Goal: Task Accomplishment & Management: Use online tool/utility

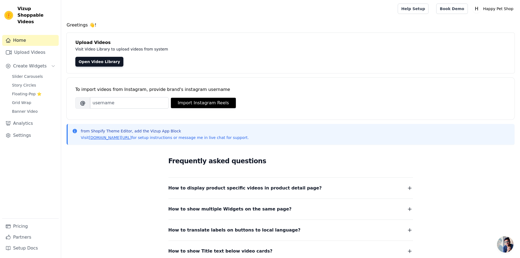
click at [506, 241] on span "Open chat" at bounding box center [505, 244] width 16 height 16
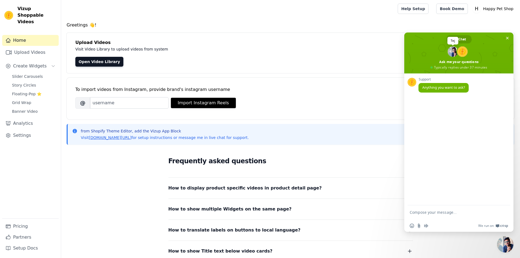
click at [450, 48] on span at bounding box center [452, 51] width 10 height 10
click at [452, 51] on span at bounding box center [452, 51] width 10 height 10
click at [429, 247] on div "Frequently asked questions How to display product specific videos in product de…" at bounding box center [290, 205] width 349 height 112
click at [506, 37] on span "Close chat" at bounding box center [507, 38] width 3 height 3
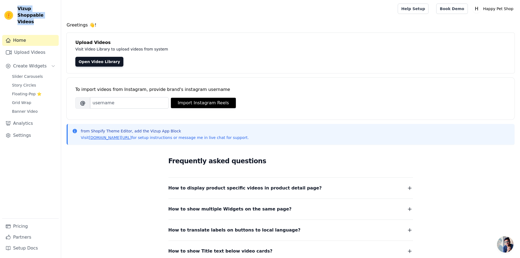
drag, startPoint x: 39, startPoint y: 20, endPoint x: 17, endPoint y: 10, distance: 24.3
click at [17, 10] on div "Vizup Shoppable Videos Home Upload Videos Create Widgets Slider Carousels Story…" at bounding box center [30, 129] width 61 height 258
copy span "Vizup Shoppable Videos"
click at [37, 47] on link "Upload Videos" at bounding box center [30, 52] width 56 height 11
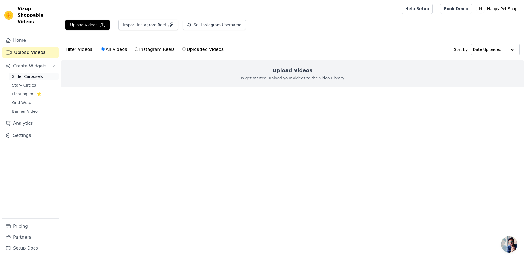
click at [18, 74] on span "Slider Carousels" at bounding box center [27, 76] width 31 height 5
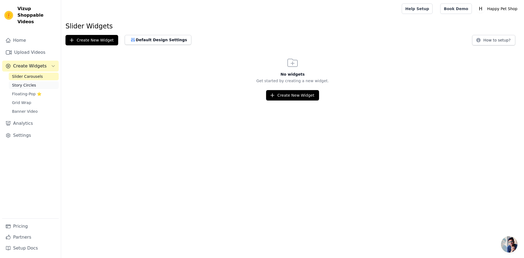
click at [20, 82] on span "Story Circles" at bounding box center [24, 84] width 24 height 5
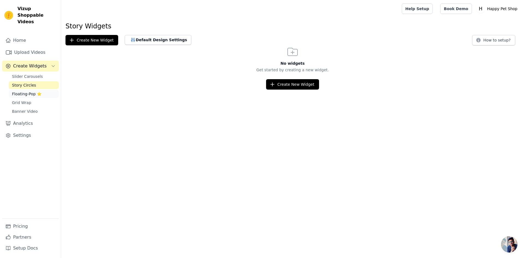
click at [28, 91] on span "Floating-Pop ⭐" at bounding box center [26, 93] width 29 height 5
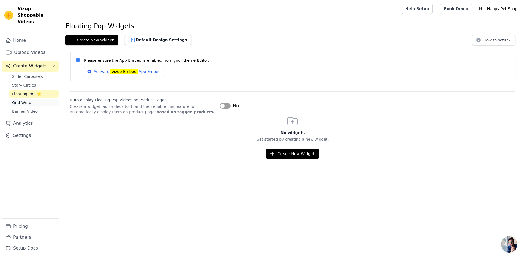
click at [27, 100] on span "Grid Wrap" at bounding box center [21, 102] width 19 height 5
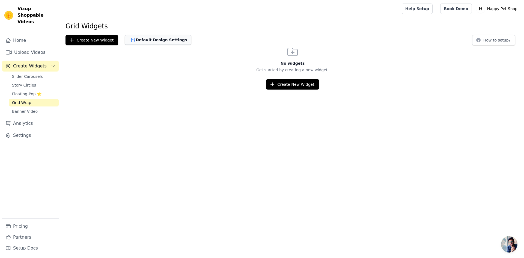
click at [163, 40] on button "Default Design Settings" at bounding box center [158, 40] width 67 height 10
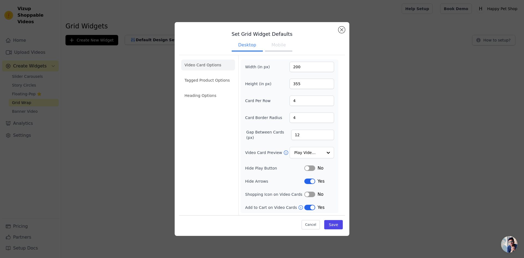
click at [154, 52] on div "Set Grid Widget Defaults Desktop Mobile Video Card Options Tagged Product Optio…" at bounding box center [262, 128] width 506 height 231
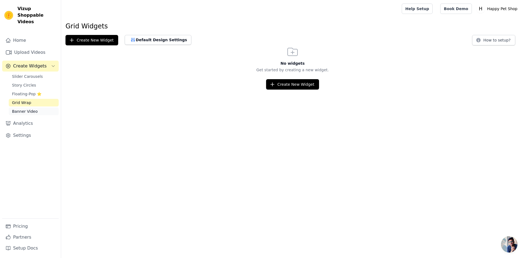
drag, startPoint x: 29, startPoint y: 114, endPoint x: 25, endPoint y: 107, distance: 8.1
click at [28, 118] on link "Analytics" at bounding box center [30, 123] width 56 height 11
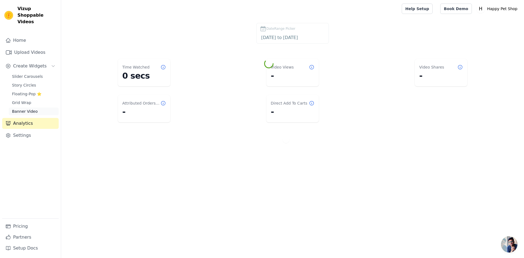
click at [24, 109] on span "Banner Video" at bounding box center [25, 111] width 26 height 5
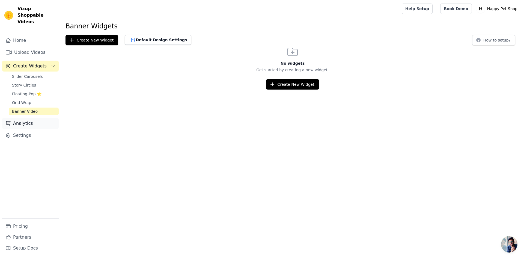
click at [24, 118] on link "Analytics" at bounding box center [30, 123] width 56 height 11
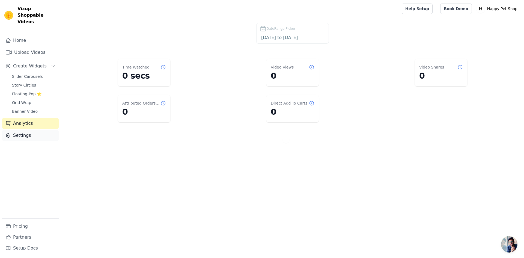
click at [24, 130] on link "Settings" at bounding box center [30, 135] width 56 height 11
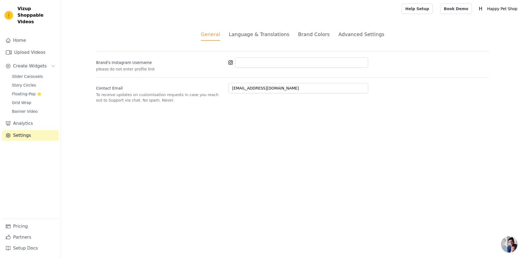
drag, startPoint x: 276, startPoint y: 35, endPoint x: 294, endPoint y: 35, distance: 18.6
click at [276, 35] on div "Language & Translations" at bounding box center [259, 34] width 61 height 7
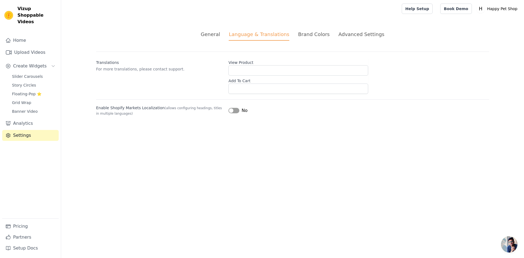
click at [307, 34] on div "Brand Colors" at bounding box center [314, 34] width 32 height 7
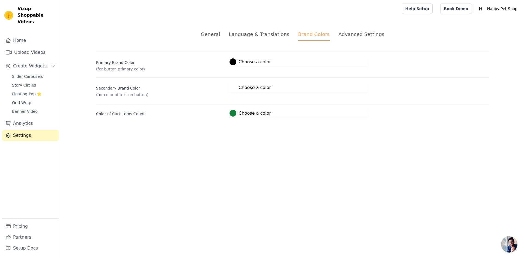
click at [353, 31] on div "Advanced Settings" at bounding box center [361, 34] width 46 height 7
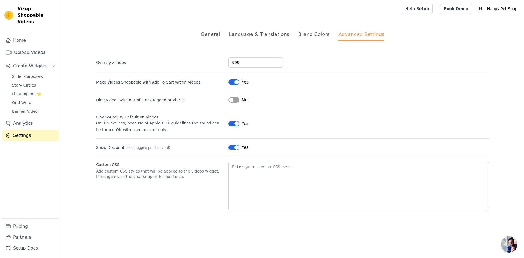
click at [311, 40] on li "Brand Colors" at bounding box center [314, 36] width 32 height 10
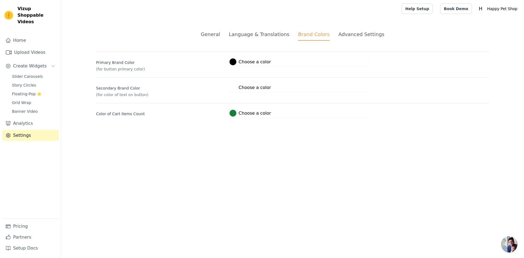
click at [113, 112] on label "Color of Cart Items Count" at bounding box center [160, 113] width 128 height 8
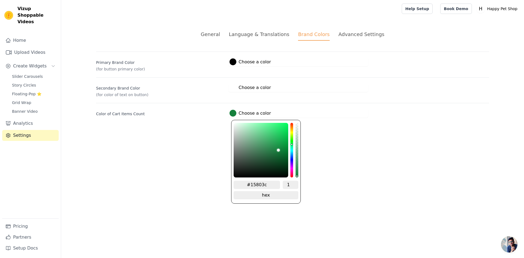
click at [253, 112] on label "#15803c Choose a color" at bounding box center [249, 113] width 41 height 7
drag, startPoint x: 156, startPoint y: 155, endPoint x: 177, endPoint y: 134, distance: 29.5
click at [156, 131] on html "Vizup Shoppable Videos Home Upload Videos Create Widgets Slider Carousels Story…" at bounding box center [262, 65] width 524 height 131
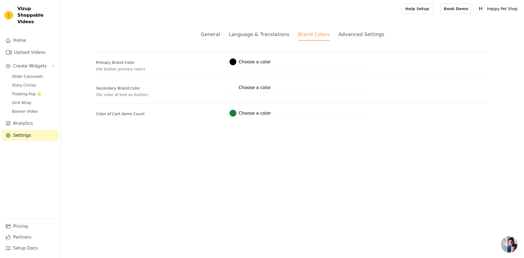
click at [352, 36] on div "Advanced Settings" at bounding box center [361, 34] width 46 height 7
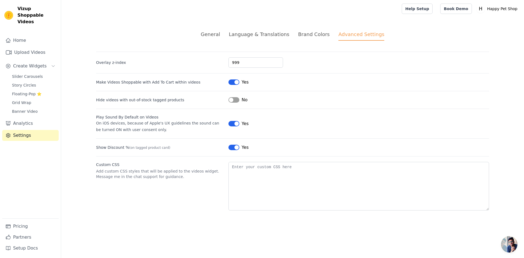
drag, startPoint x: 234, startPoint y: 101, endPoint x: 240, endPoint y: 112, distance: 12.2
click at [240, 112] on div "Overlay z-index 999 Make Videos Shoppable with Add To Cart within videos Label …" at bounding box center [292, 131] width 393 height 159
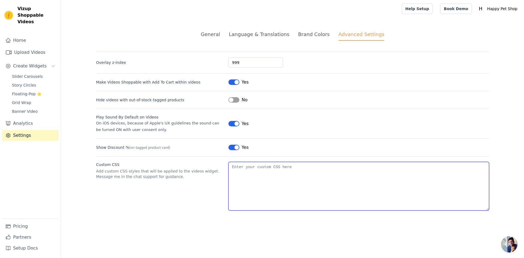
click at [268, 175] on textarea "Custom CSS" at bounding box center [358, 186] width 261 height 49
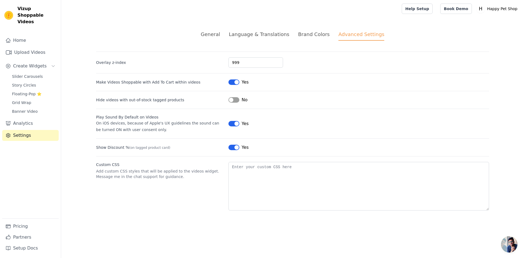
click at [182, 187] on div "Custom CSS Add custom CSS styles that will be applied to the videos widget. Mes…" at bounding box center [292, 183] width 393 height 54
click at [38, 231] on link "Pricing" at bounding box center [30, 226] width 56 height 11
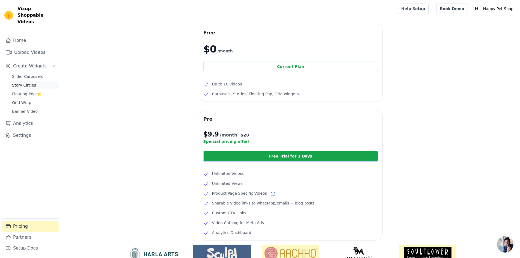
click at [16, 82] on span "Story Circles" at bounding box center [24, 84] width 24 height 5
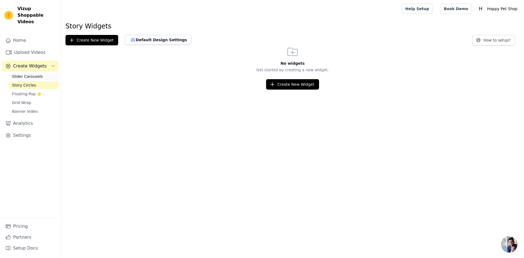
click at [17, 74] on span "Slider Carousels" at bounding box center [27, 76] width 31 height 5
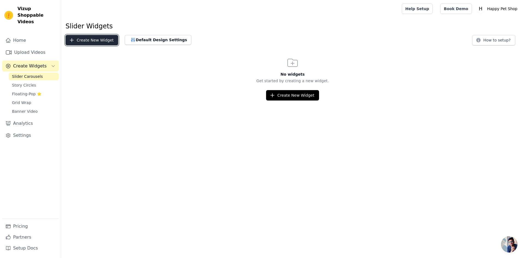
click at [100, 43] on button "Create New Widget" at bounding box center [91, 40] width 53 height 10
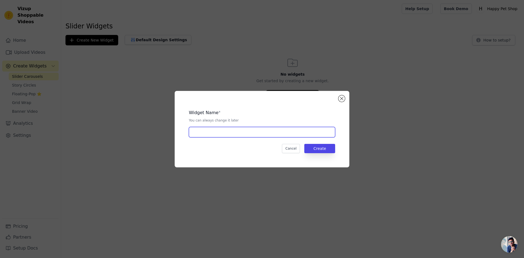
click at [214, 136] on input "text" at bounding box center [262, 132] width 146 height 10
click at [80, 139] on div "Widget Name * You can always change it later Cancel Create" at bounding box center [262, 129] width 506 height 94
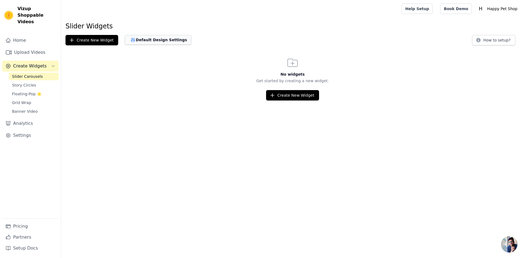
click at [155, 43] on button "Default Design Settings" at bounding box center [158, 40] width 67 height 10
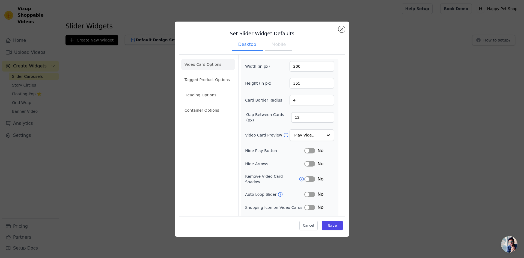
click at [297, 73] on div "Width (in px) 200 Height (in px) 355 Card Border Radius 4 Gap Between Cards (px…" at bounding box center [289, 142] width 89 height 163
click at [297, 68] on input "200" at bounding box center [311, 66] width 44 height 10
click at [328, 45] on ul "Desktop Mobile" at bounding box center [262, 45] width 166 height 16
click at [277, 47] on button "Mobile" at bounding box center [278, 45] width 27 height 12
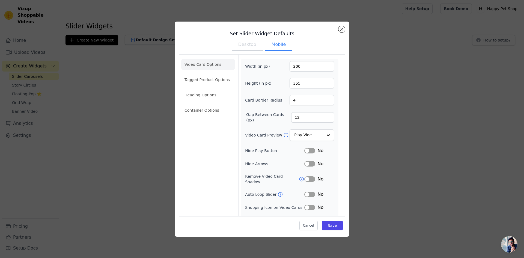
click at [245, 47] on button "Desktop" at bounding box center [247, 45] width 31 height 12
click at [265, 43] on button "Mobile" at bounding box center [278, 45] width 27 height 12
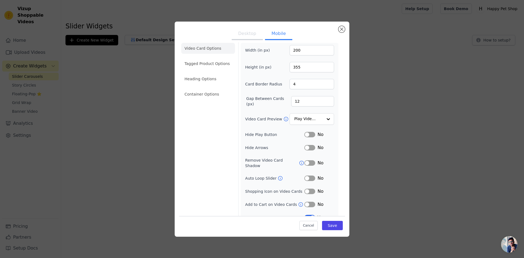
scroll to position [20, 0]
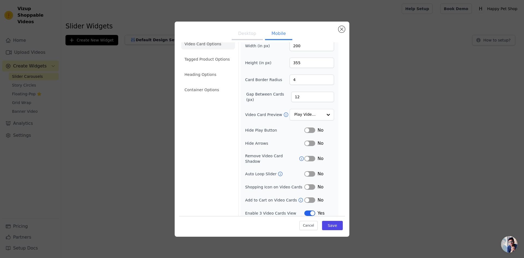
click at [252, 32] on button "Desktop" at bounding box center [247, 34] width 31 height 12
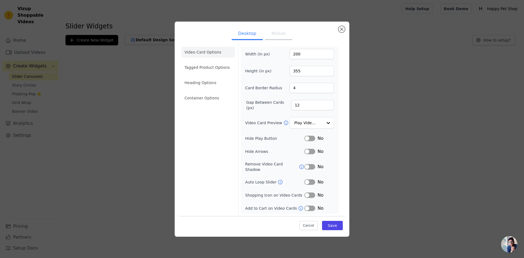
scroll to position [7, 0]
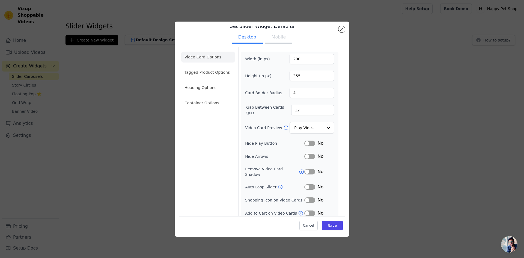
click at [276, 40] on button "Mobile" at bounding box center [278, 38] width 27 height 12
click at [247, 40] on button "Desktop" at bounding box center [247, 38] width 31 height 12
click at [307, 143] on button "Label" at bounding box center [309, 143] width 11 height 5
click at [307, 144] on button "Label" at bounding box center [309, 143] width 11 height 5
click at [312, 128] on input "Video Card Preview" at bounding box center [308, 127] width 28 height 11
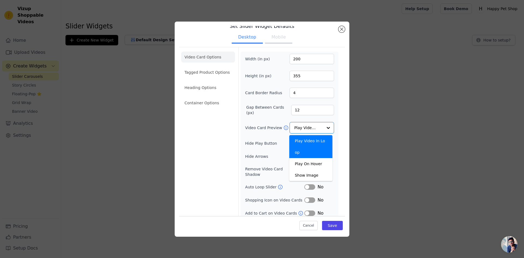
click at [336, 125] on form "Width (in px) 200 Height (in px) 355 Card Border Radius 4 Gap Between Cards (px…" at bounding box center [289, 134] width 102 height 174
click at [303, 125] on input "Video Card Preview" at bounding box center [308, 127] width 28 height 11
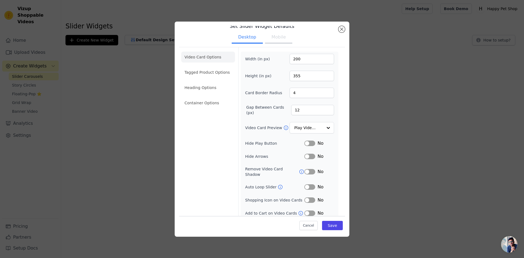
click at [340, 119] on div "Video Card Options Tagged Product Options Heading Options Container Options Wid…" at bounding box center [262, 134] width 166 height 174
click at [294, 112] on input "12" at bounding box center [312, 110] width 43 height 10
click at [295, 111] on input "12" at bounding box center [312, 110] width 43 height 10
type input "15"
click at [330, 225] on button "Save" at bounding box center [332, 225] width 21 height 9
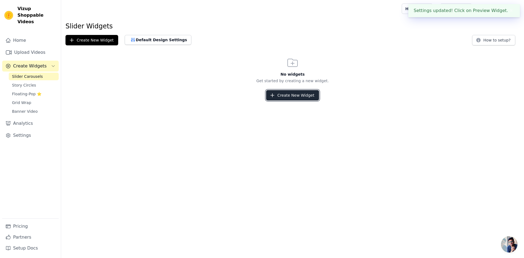
click at [301, 97] on button "Create New Widget" at bounding box center [292, 95] width 53 height 10
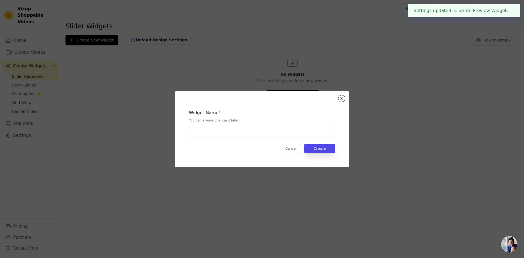
click at [255, 140] on div "Widget Name * You can always change it later Cancel Create" at bounding box center [261, 129] width 157 height 59
click at [246, 137] on input "text" at bounding box center [262, 132] width 146 height 10
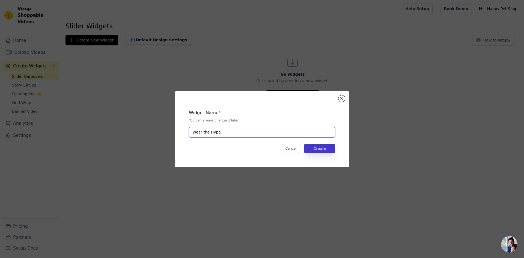
type input "Wear the Hype"
click at [314, 145] on button "Create" at bounding box center [319, 148] width 31 height 9
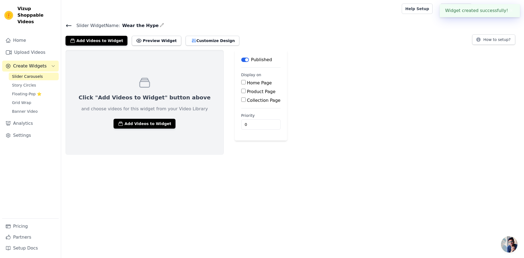
click at [247, 83] on label "Home Page" at bounding box center [259, 82] width 25 height 5
click at [241, 83] on input "Home Page" at bounding box center [243, 82] width 4 height 4
checkbox input "true"
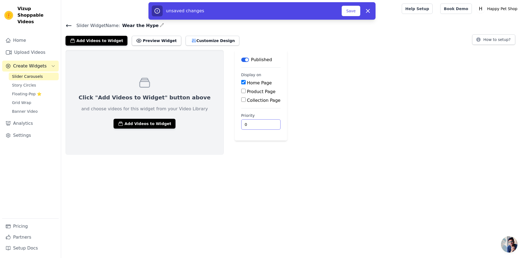
click at [241, 128] on input "0" at bounding box center [260, 124] width 39 height 10
type input "2"
click at [212, 155] on html "Vizup Shoppable Videos Home Upload Videos Create Widgets Slider Carousels Story…" at bounding box center [262, 77] width 524 height 155
click at [140, 122] on button "Add Videos to Widget" at bounding box center [144, 124] width 62 height 10
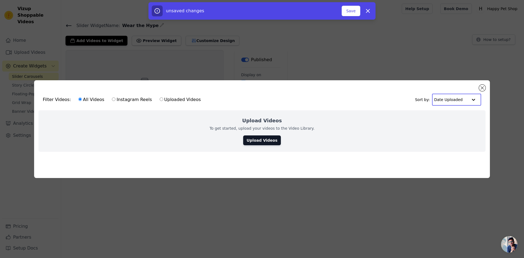
click at [455, 98] on input "text" at bounding box center [451, 99] width 34 height 11
click at [184, 99] on label "Uploaded Videos" at bounding box center [180, 99] width 42 height 7
click at [163, 99] on input "Uploaded Videos" at bounding box center [162, 99] width 4 height 4
radio input "true"
click at [89, 97] on label "All Videos" at bounding box center [91, 99] width 26 height 7
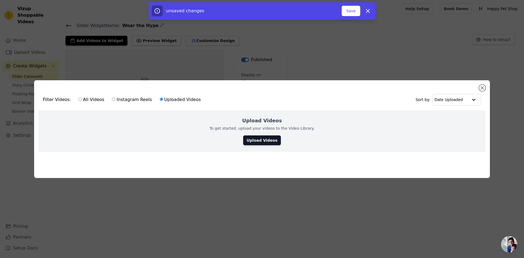
click at [82, 97] on input "All Videos" at bounding box center [80, 99] width 4 height 4
radio input "true"
click at [256, 140] on link "Upload Videos" at bounding box center [261, 140] width 37 height 10
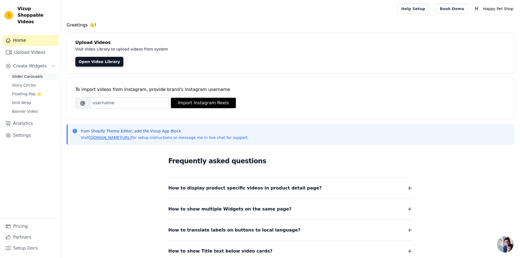
click at [28, 73] on link "Slider Carousels" at bounding box center [34, 77] width 50 height 8
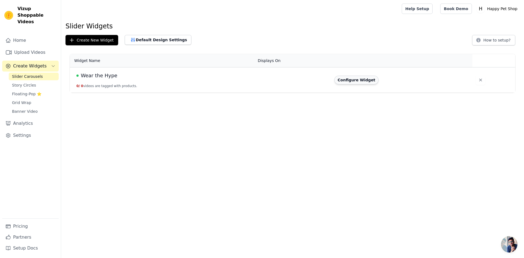
click at [359, 80] on button "Configure Widget" at bounding box center [356, 80] width 44 height 9
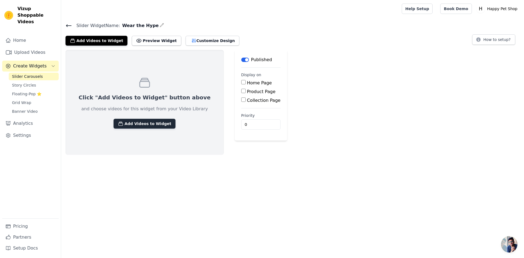
click at [136, 126] on button "Add Videos to Widget" at bounding box center [144, 124] width 62 height 10
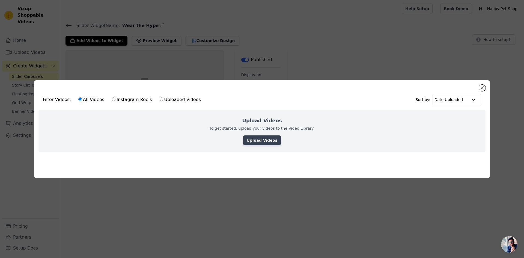
click at [274, 142] on link "Upload Videos" at bounding box center [261, 140] width 37 height 10
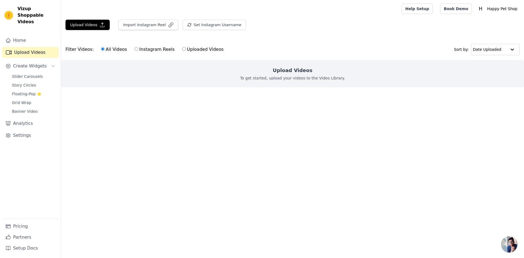
click at [255, 81] on div "Upload Videos To get started, upload your videos to the Video Library." at bounding box center [292, 73] width 463 height 27
click at [267, 79] on p "To get started, upload your videos to the Video Library." at bounding box center [292, 77] width 105 height 5
click at [317, 81] on div "Upload Videos To get started, upload your videos to the Video Library." at bounding box center [292, 73] width 463 height 27
click at [326, 80] on p "To get started, upload your videos to the Video Library." at bounding box center [292, 77] width 105 height 5
click at [328, 80] on p "To get started, upload your videos to the Video Library." at bounding box center [292, 77] width 105 height 5
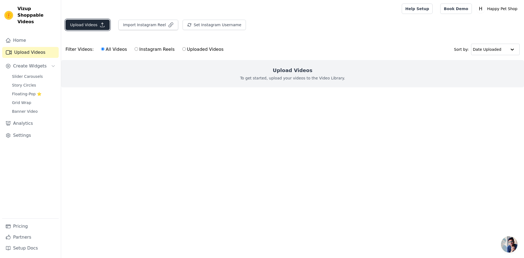
click at [85, 28] on button "Upload Videos" at bounding box center [87, 25] width 44 height 10
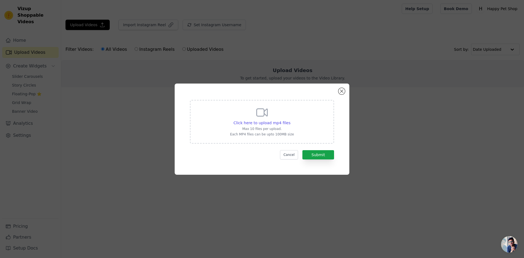
click at [273, 128] on p "Max 10 files per upload." at bounding box center [262, 129] width 64 height 4
click at [290, 120] on input "Click here to upload mp4 files Max 10 files per upload. Each MP4 files can be u…" at bounding box center [290, 120] width 0 height 0
type input "C:\fakepath\How To Select Right Dog Breeders in [GEOGRAPHIC_DATA] - Learn Best …"
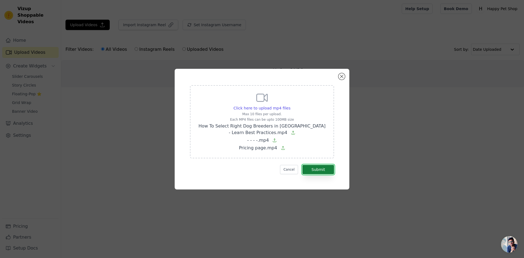
click at [320, 167] on button "Submit" at bounding box center [318, 169] width 32 height 9
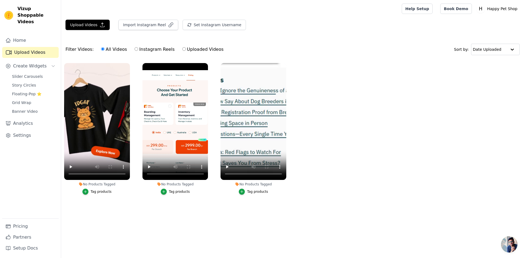
click at [130, 205] on ul "No Products Tagged Tag products No Products Tagged Tag products No Products Tag…" at bounding box center [292, 134] width 463 height 148
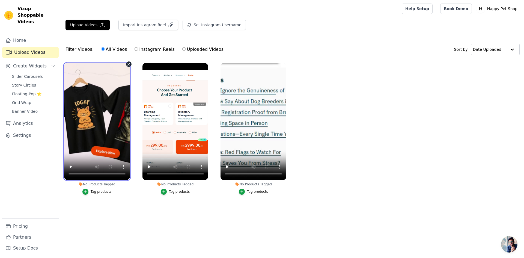
click at [113, 145] on video at bounding box center [97, 121] width 66 height 117
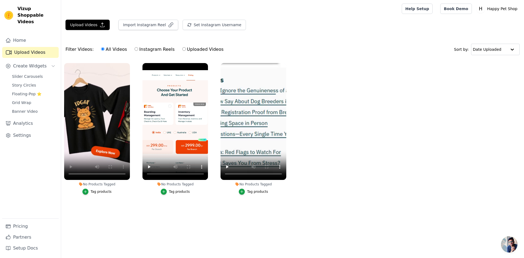
click at [96, 192] on div "Tag products" at bounding box center [101, 191] width 21 height 4
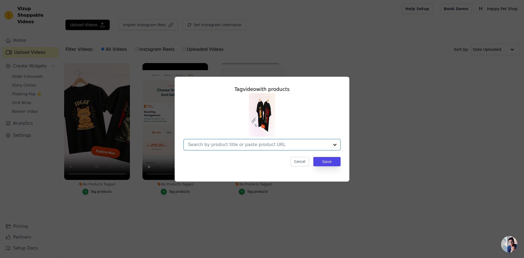
click at [264, 144] on input "No Products Tagged Tag video with products Option undefined, selected. Select i…" at bounding box center [258, 144] width 141 height 5
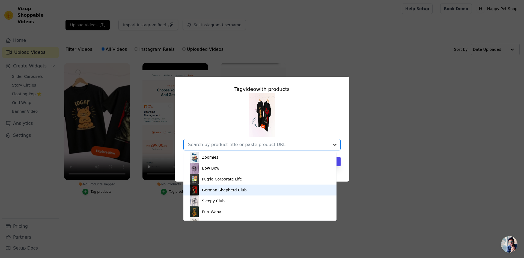
click at [226, 192] on div "German Shepherd Club" at bounding box center [224, 189] width 45 height 5
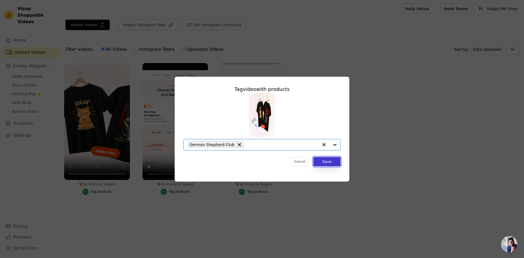
click at [320, 160] on button "Save" at bounding box center [326, 161] width 27 height 9
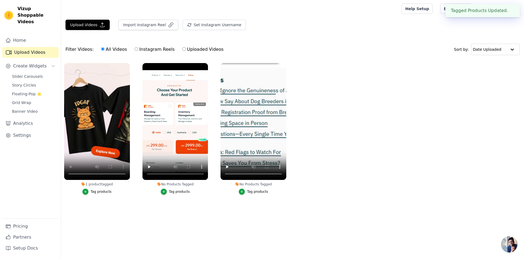
click at [181, 193] on div "Tag products" at bounding box center [179, 191] width 21 height 4
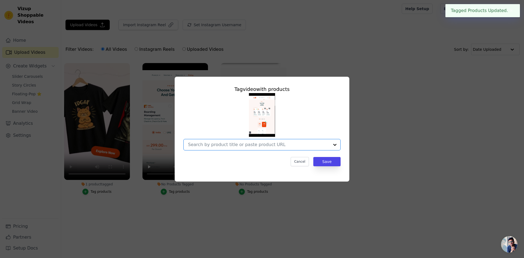
click at [304, 147] on input "No Products Tagged Tag video with products Option undefined, selected. Select i…" at bounding box center [258, 144] width 141 height 5
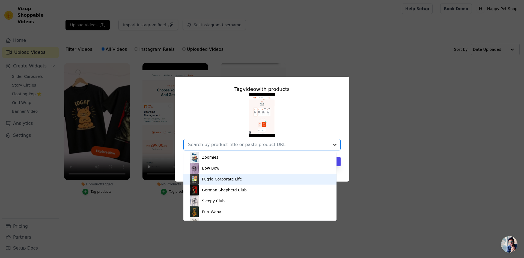
click at [231, 180] on div "Pug'la Corporate Life" at bounding box center [222, 178] width 40 height 5
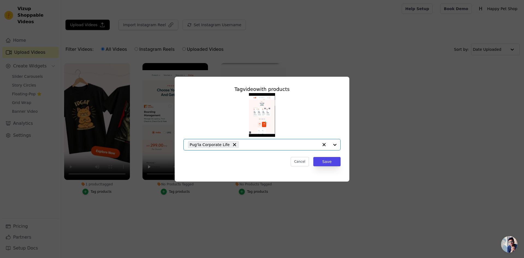
click at [339, 151] on div "Tag video with products Option Pug'la Corporate Life, selected. Select is focus…" at bounding box center [262, 125] width 166 height 89
click at [334, 160] on button "Save" at bounding box center [326, 161] width 27 height 9
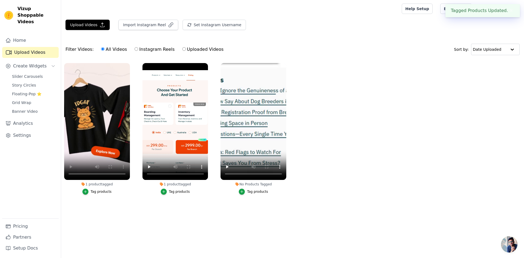
click at [248, 193] on button "Tag products" at bounding box center [253, 192] width 29 height 6
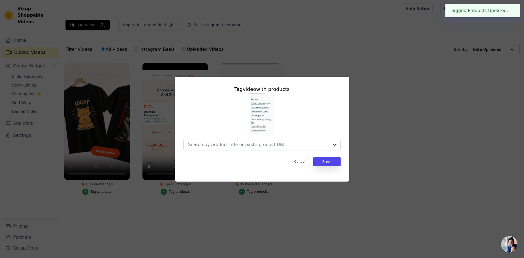
click at [399, 173] on div "Tag video with products Cancel Save" at bounding box center [262, 129] width 506 height 122
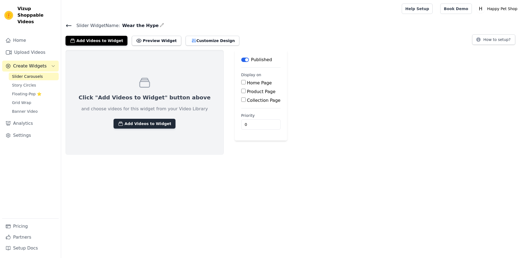
click at [139, 122] on button "Add Videos to Widget" at bounding box center [144, 124] width 62 height 10
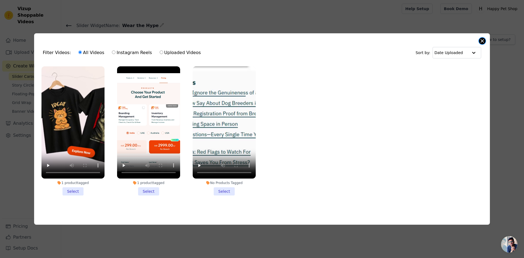
click at [482, 40] on button "Close modal" at bounding box center [482, 41] width 7 height 7
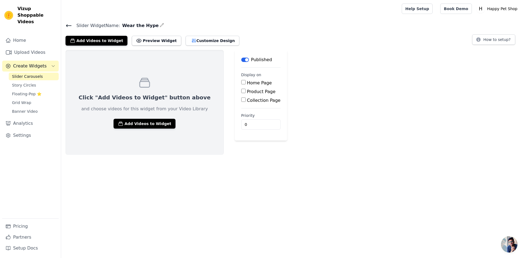
click at [172, 90] on div "Click "Add Videos to Widget" button above and choose videos for this widget fro…" at bounding box center [144, 102] width 158 height 105
click at [149, 122] on button "Add Videos to Widget" at bounding box center [144, 124] width 62 height 10
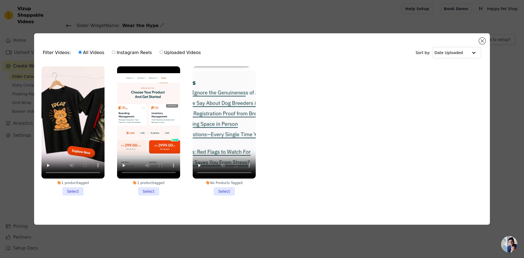
click at [76, 191] on li "1 product tagged Select" at bounding box center [72, 130] width 63 height 129
click at [0, 0] on input "1 product tagged Select" at bounding box center [0, 0] width 0 height 0
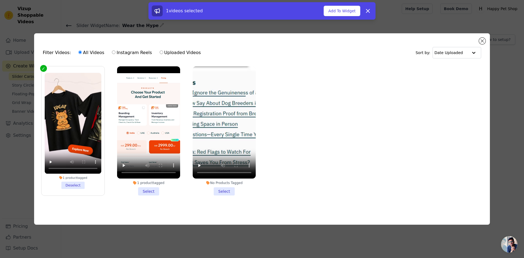
click at [150, 190] on li "1 product tagged Select" at bounding box center [148, 130] width 63 height 129
click at [0, 0] on input "1 product tagged Select" at bounding box center [0, 0] width 0 height 0
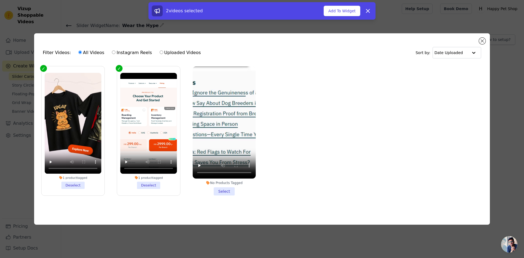
click at [217, 189] on li "No Products Tagged Select" at bounding box center [224, 130] width 63 height 129
click at [0, 0] on input "No Products Tagged Select" at bounding box center [0, 0] width 0 height 0
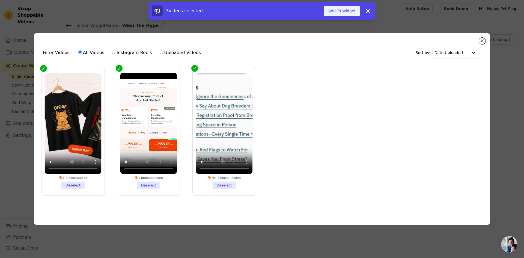
click at [341, 13] on button "Add To Widget" at bounding box center [342, 11] width 37 height 10
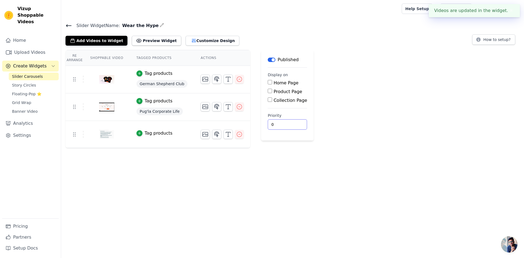
click at [355, 131] on div "Re Arrange Shoppable Video Tagged Products Actions Tag products German Shepherd…" at bounding box center [292, 99] width 463 height 98
click at [213, 79] on icon "button" at bounding box center [216, 79] width 7 height 7
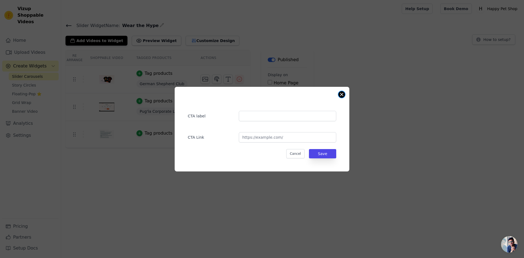
click at [343, 95] on button "Close modal" at bounding box center [341, 94] width 7 height 7
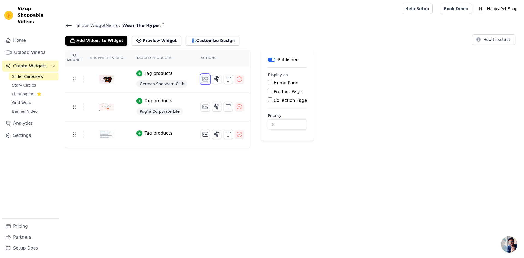
click at [202, 76] on icon "button" at bounding box center [205, 79] width 7 height 7
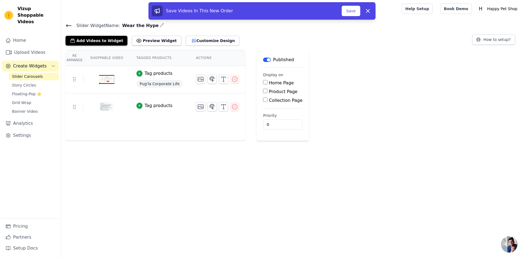
drag, startPoint x: 351, startPoint y: 13, endPoint x: 357, endPoint y: 46, distance: 33.2
click at [357, 46] on div "Slider Widget Name: Wear the Hype Add Videos to Widget Preview Widget Customize…" at bounding box center [292, 81] width 463 height 119
click at [370, 11] on icon at bounding box center [367, 11] width 7 height 7
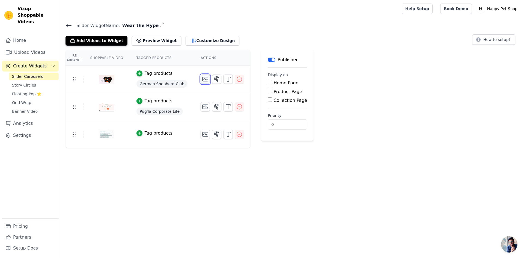
click at [202, 78] on icon "button" at bounding box center [205, 79] width 7 height 7
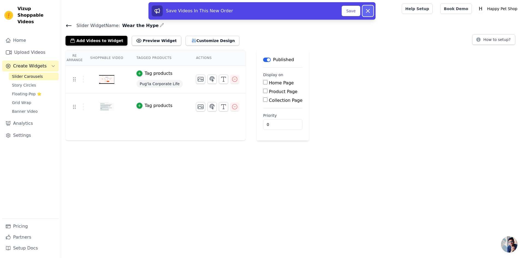
click at [367, 14] on button "Dismiss" at bounding box center [367, 10] width 11 height 11
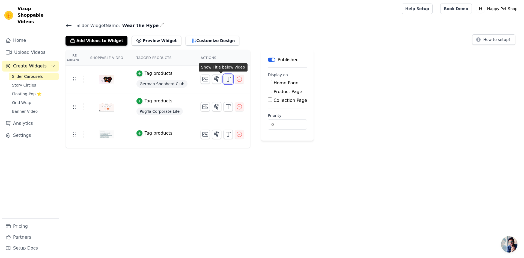
click at [224, 79] on button "button" at bounding box center [227, 78] width 9 height 9
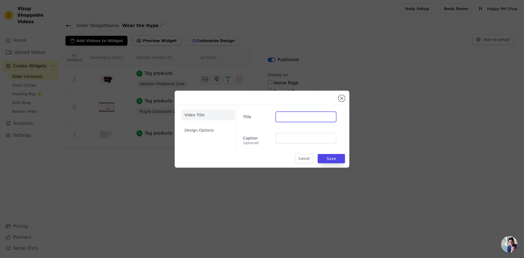
click at [277, 116] on input "Title" at bounding box center [306, 117] width 61 height 10
type input "German Shepherd"
click at [330, 160] on button "Save" at bounding box center [331, 158] width 27 height 9
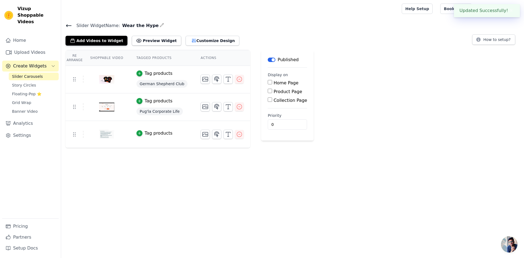
click at [273, 82] on label "Home Page" at bounding box center [285, 82] width 25 height 5
click at [272, 82] on input "Home Page" at bounding box center [270, 82] width 4 height 4
checkbox input "true"
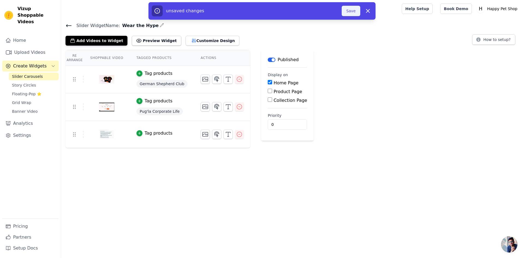
click at [351, 8] on button "Save" at bounding box center [351, 11] width 19 height 10
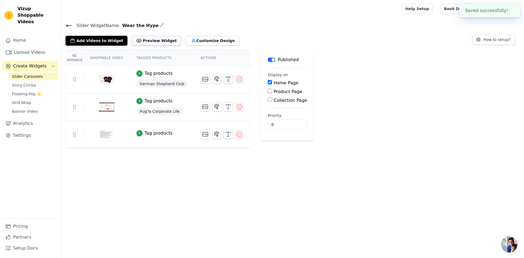
click at [145, 42] on button "Preview Widget" at bounding box center [156, 41] width 49 height 10
click at [210, 41] on button "Customize Design" at bounding box center [213, 41] width 54 height 10
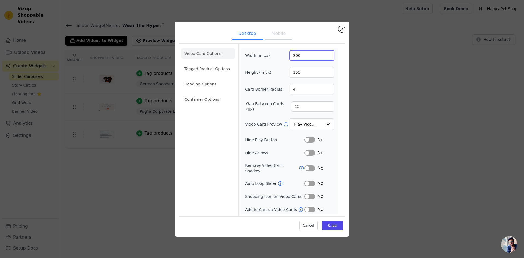
click at [309, 57] on input "200" at bounding box center [311, 55] width 44 height 10
type input "305"
click at [293, 74] on input "355" at bounding box center [311, 72] width 44 height 10
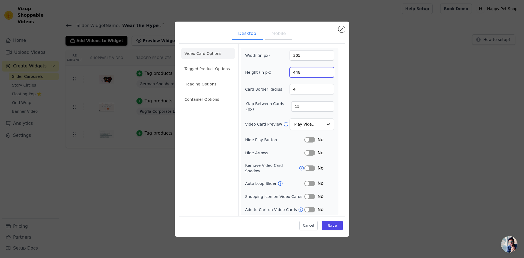
type input "448"
click at [303, 94] on input "4" at bounding box center [311, 89] width 44 height 10
type input "16"
type input "20"
click at [318, 115] on div "Width (in px) 305 Height (in px) 448 Card Border Radius 16 Gap Between Cards (p…" at bounding box center [289, 131] width 89 height 163
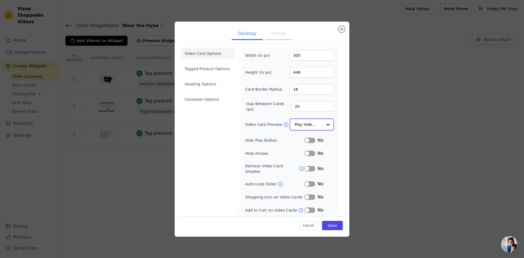
click at [322, 124] on input "Video Card Preview" at bounding box center [308, 124] width 28 height 11
click at [340, 124] on div "Video Card Options Tagged Product Options Heading Options Container Options Wid…" at bounding box center [262, 130] width 166 height 174
click at [298, 207] on icon at bounding box center [300, 209] width 5 height 5
click at [278, 38] on button "Mobile" at bounding box center [278, 34] width 27 height 12
click at [298, 70] on input "448" at bounding box center [311, 72] width 44 height 10
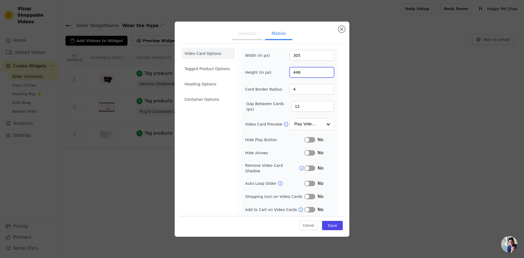
click at [298, 70] on input "448" at bounding box center [311, 72] width 44 height 10
type input "316"
click at [302, 56] on input "305" at bounding box center [311, 55] width 44 height 10
type input "215"
click at [330, 35] on ul "Desktop Mobile" at bounding box center [262, 34] width 166 height 16
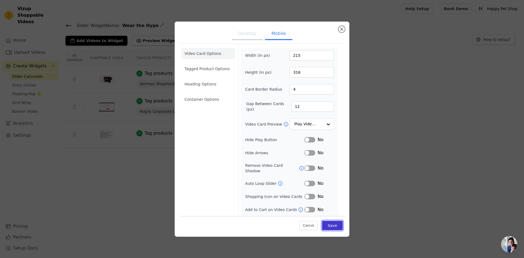
click at [330, 225] on button "Save" at bounding box center [332, 225] width 21 height 9
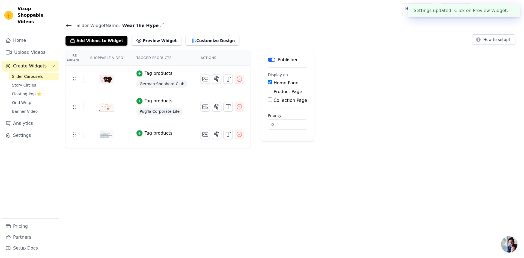
click at [246, 148] on html "Settings updated! Click on Preview Widget. ✖ Vizup Shoppable Videos Home Upload…" at bounding box center [262, 74] width 524 height 148
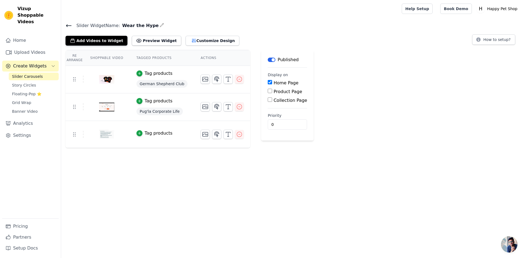
click at [273, 90] on label "Product Page" at bounding box center [287, 91] width 29 height 5
click at [268, 90] on input "Product Page" at bounding box center [270, 91] width 4 height 4
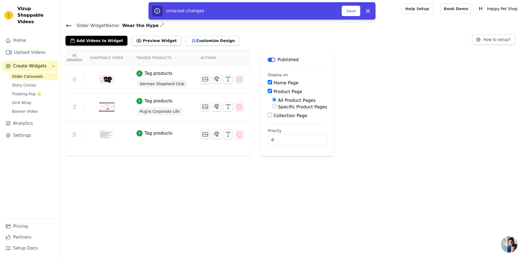
click at [273, 90] on label "Product Page" at bounding box center [287, 91] width 29 height 5
click at [268, 90] on input "Product Page" at bounding box center [270, 91] width 4 height 4
checkbox input "false"
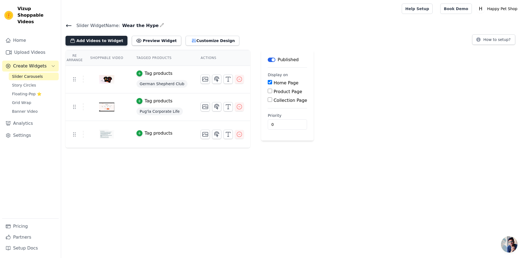
click at [98, 42] on button "Add Videos to Widget" at bounding box center [96, 41] width 62 height 10
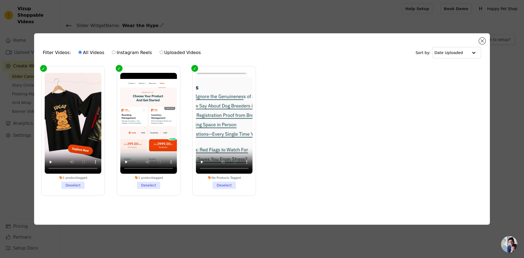
click at [128, 53] on label "Instagram Reels" at bounding box center [132, 52] width 40 height 7
click at [115, 53] on input "Instagram Reels" at bounding box center [114, 52] width 4 height 4
radio input "true"
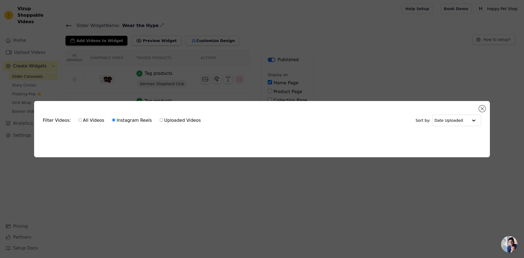
click at [182, 117] on label "Uploaded Videos" at bounding box center [180, 120] width 42 height 7
click at [163, 118] on input "Uploaded Videos" at bounding box center [162, 120] width 4 height 4
radio input "true"
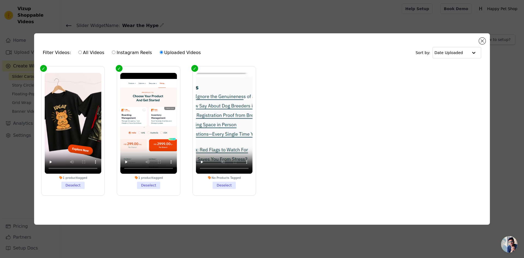
click at [92, 52] on label "All Videos" at bounding box center [91, 52] width 26 height 7
click at [82, 52] on input "All Videos" at bounding box center [80, 52] width 4 height 4
radio input "true"
click at [398, 222] on div "Filter Videos: All Videos Instagram Reels Uploaded Videos Sort by: Date Uploade…" at bounding box center [262, 128] width 456 height 191
click at [482, 38] on button "Close modal" at bounding box center [482, 41] width 7 height 7
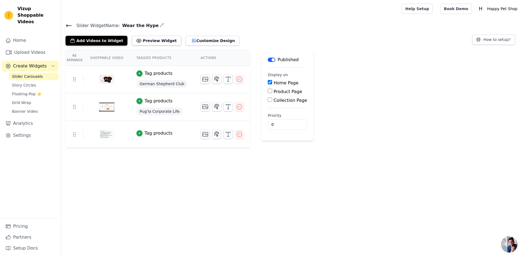
click at [75, 25] on span "Slider Widget Name:" at bounding box center [96, 25] width 48 height 7
click at [71, 26] on icon at bounding box center [68, 25] width 7 height 7
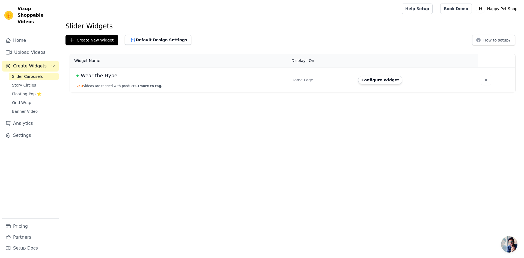
click at [401, 80] on div "Configure Widget" at bounding box center [414, 80] width 113 height 9
click at [307, 76] on td "Home Page" at bounding box center [321, 79] width 67 height 25
click at [400, 78] on div "Configure Widget" at bounding box center [414, 80] width 113 height 9
click at [394, 79] on button "Configure Widget" at bounding box center [380, 80] width 44 height 9
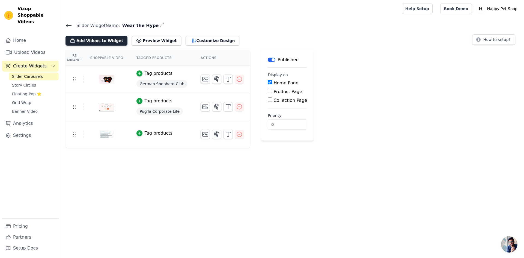
click at [87, 42] on button "Add Videos to Widget" at bounding box center [96, 41] width 62 height 10
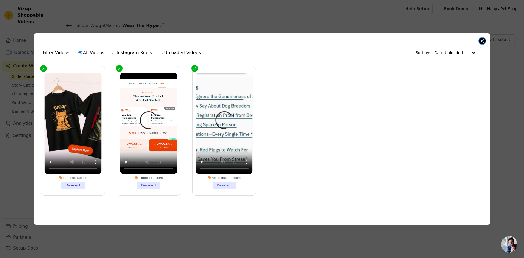
click at [483, 38] on button "Close modal" at bounding box center [482, 41] width 7 height 7
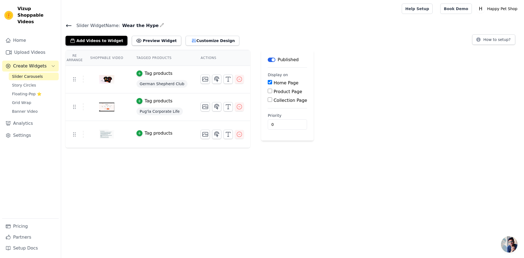
drag, startPoint x: 154, startPoint y: 25, endPoint x: 151, endPoint y: 25, distance: 2.8
click at [153, 25] on h4 "Slider Widget Name: Wear the Hype" at bounding box center [292, 25] width 454 height 7
click at [160, 24] on icon "button" at bounding box center [162, 25] width 4 height 4
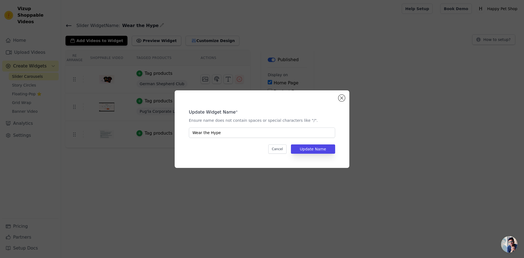
click at [345, 100] on div "Update Widget Name * Ensure name does not contain spaces or special characters …" at bounding box center [262, 128] width 175 height 77
click at [345, 98] on div "Update Widget Name * Ensure name does not contain spaces or special characters …" at bounding box center [262, 128] width 175 height 77
click at [344, 98] on button "Close modal" at bounding box center [341, 98] width 7 height 7
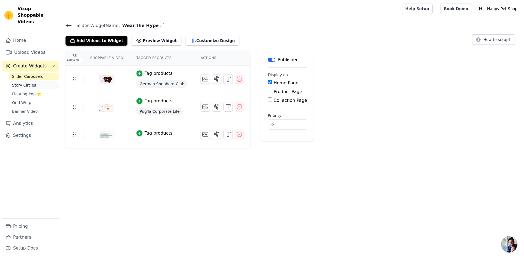
click at [22, 82] on span "Story Circles" at bounding box center [24, 84] width 24 height 5
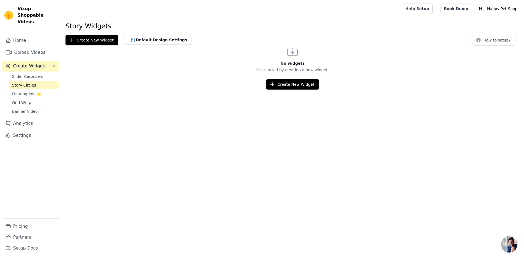
click at [22, 52] on div "Home Upload Videos Create Widgets Slider Carousels Story Circles Floating-Pop ⭐…" at bounding box center [30, 126] width 56 height 183
click at [22, 49] on link "Upload Videos" at bounding box center [30, 52] width 56 height 11
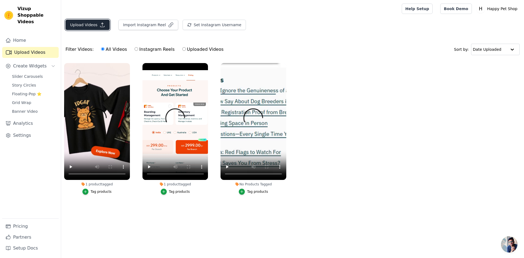
click at [87, 24] on button "Upload Videos" at bounding box center [87, 25] width 44 height 10
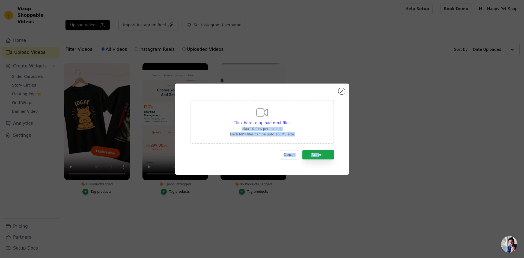
drag, startPoint x: 319, startPoint y: 159, endPoint x: 300, endPoint y: 124, distance: 40.3
click at [301, 124] on div "Click here to upload mp4 files Max 10 files per upload. Each MP4 files can be u…" at bounding box center [261, 128] width 155 height 71
click at [294, 122] on div "Click here to upload mp4 files Max 10 files per upload. Each MP4 files can be u…" at bounding box center [262, 122] width 144 height 44
click at [290, 120] on input "Click here to upload mp4 files Max 10 files per upload. Each MP4 files can be u…" at bounding box center [290, 120] width 0 height 0
type input "C:\fakepath\How To Select Right Dog Breeders in [GEOGRAPHIC_DATA] - Learn Best …"
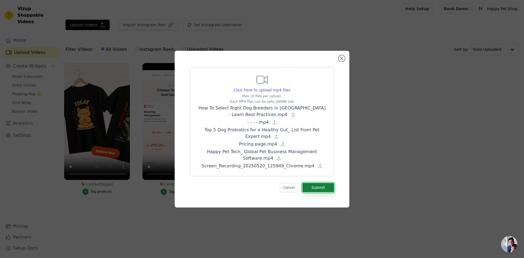
click at [321, 188] on button "Submit" at bounding box center [318, 187] width 32 height 9
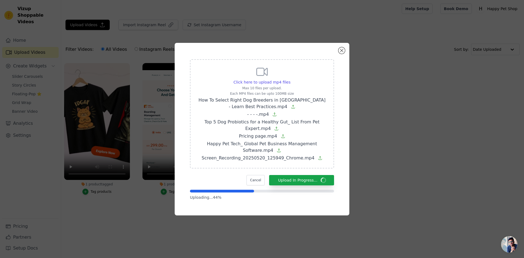
click at [120, 167] on div "Click here to upload mp4 files Max 10 files per upload. Each MP4 files can be u…" at bounding box center [262, 129] width 506 height 190
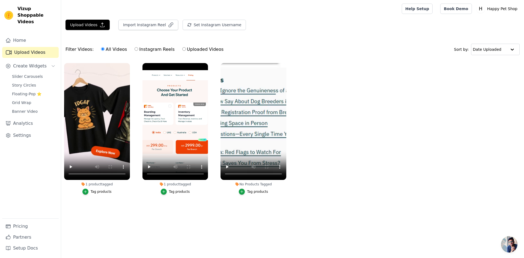
click at [185, 222] on html "Vizup Shoppable Videos Home Upload Videos Create Widgets Slider Carousels Story…" at bounding box center [262, 111] width 524 height 222
click at [95, 26] on button "Upload Videos" at bounding box center [87, 25] width 44 height 10
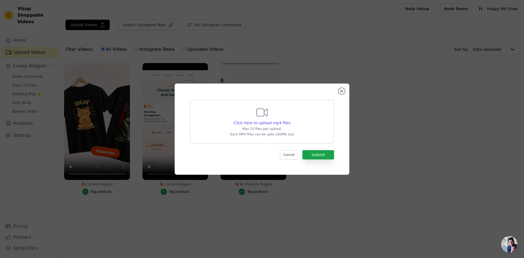
click at [269, 117] on div "Click here to upload mp4 files Max 10 files per upload. Each MP4 files can be u…" at bounding box center [262, 121] width 64 height 31
click at [290, 120] on input "Click here to upload mp4 files Max 10 files per upload. Each MP4 files can be u…" at bounding box center [290, 120] width 0 height 0
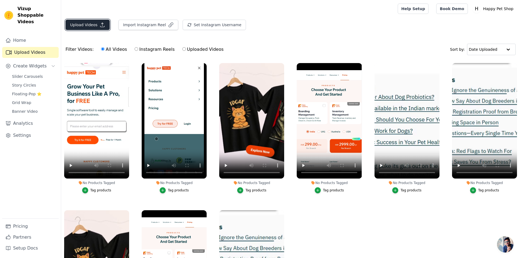
click at [74, 21] on button "Upload Videos" at bounding box center [87, 25] width 44 height 10
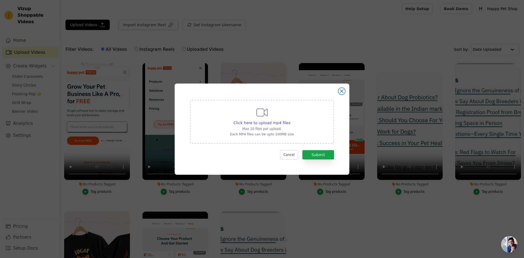
click at [342, 92] on button "Close modal" at bounding box center [341, 91] width 7 height 7
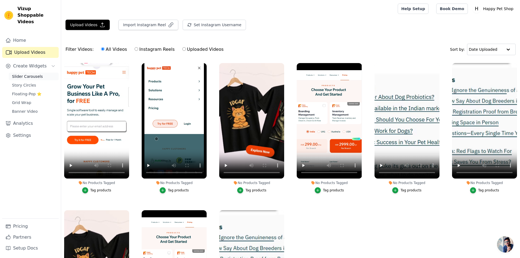
click at [38, 74] on span "Slider Carousels" at bounding box center [27, 76] width 31 height 5
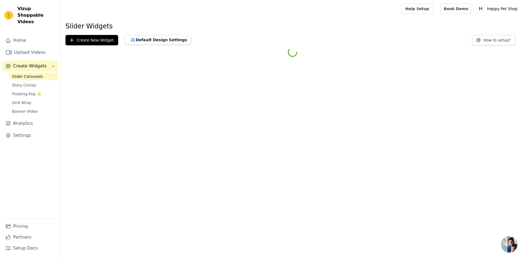
click at [280, 59] on html "Vizup Shoppable Videos Home Upload Videos Create Widgets Slider Carousels Story…" at bounding box center [262, 29] width 524 height 59
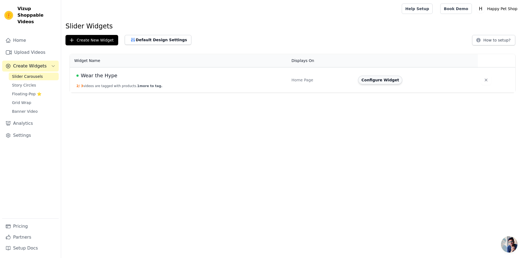
click at [377, 80] on button "Configure Widget" at bounding box center [380, 80] width 44 height 9
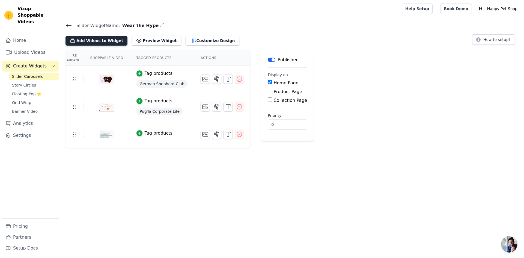
click at [96, 38] on button "Add Videos to Widget" at bounding box center [96, 41] width 62 height 10
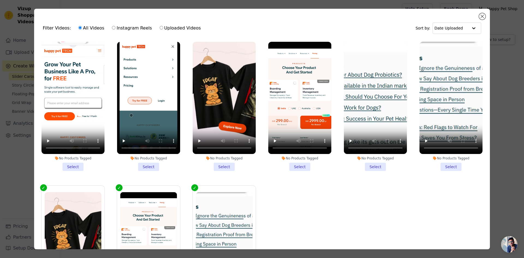
click at [67, 163] on li "No Products Tagged Select" at bounding box center [72, 106] width 63 height 129
click at [0, 0] on input "No Products Tagged Select" at bounding box center [0, 0] width 0 height 0
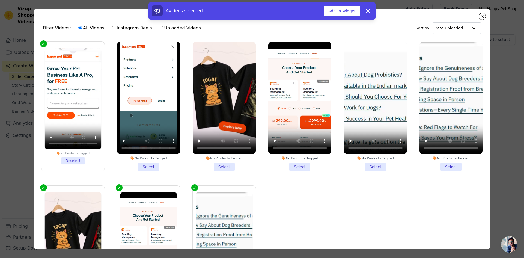
click at [149, 164] on li "No Products Tagged Select" at bounding box center [148, 106] width 63 height 129
click at [0, 0] on input "No Products Tagged Select" at bounding box center [0, 0] width 0 height 0
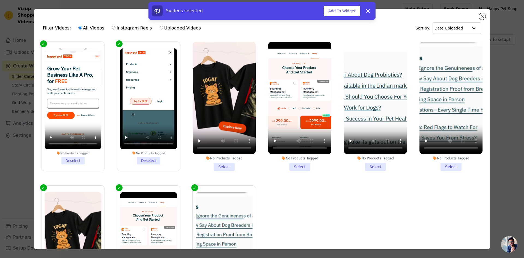
click at [220, 165] on li "No Products Tagged Select" at bounding box center [224, 106] width 63 height 129
click at [0, 0] on input "No Products Tagged Select" at bounding box center [0, 0] width 0 height 0
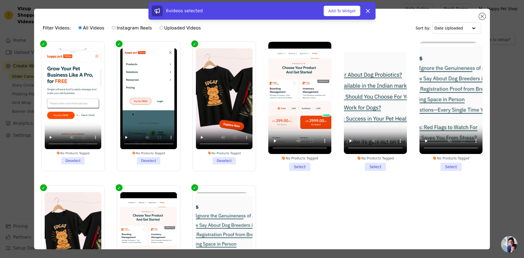
click at [301, 163] on li "No Products Tagged Select" at bounding box center [299, 106] width 63 height 129
click at [0, 0] on input "No Products Tagged Select" at bounding box center [0, 0] width 0 height 0
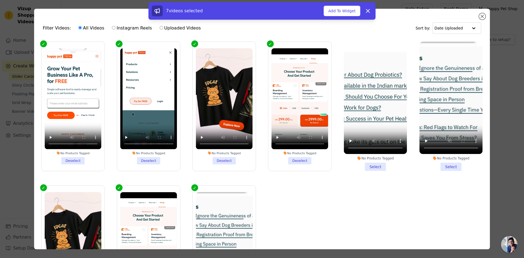
drag, startPoint x: 361, startPoint y: 163, endPoint x: 370, endPoint y: 163, distance: 8.8
click at [361, 163] on li "No Products Tagged Select" at bounding box center [375, 106] width 63 height 129
click at [0, 0] on input "No Products Tagged Select" at bounding box center [0, 0] width 0 height 0
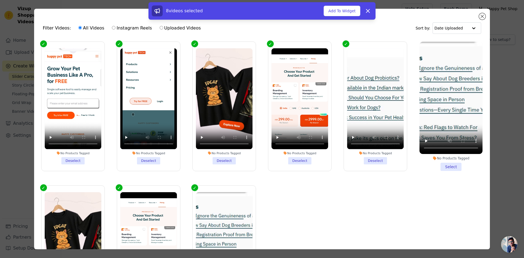
click at [449, 164] on li "No Products Tagged Select" at bounding box center [450, 106] width 63 height 129
click at [0, 0] on input "No Products Tagged Select" at bounding box center [0, 0] width 0 height 0
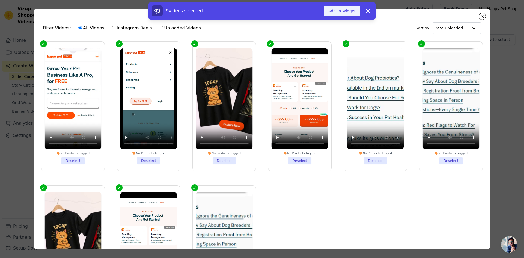
click at [347, 12] on button "Add To Widget" at bounding box center [342, 11] width 37 height 10
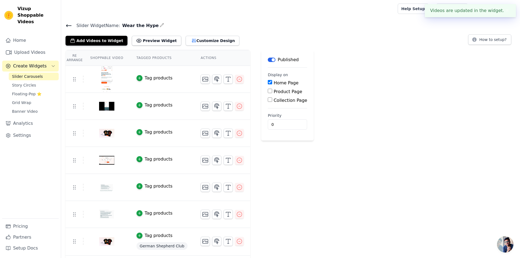
click at [152, 79] on div "Tag products" at bounding box center [159, 78] width 28 height 7
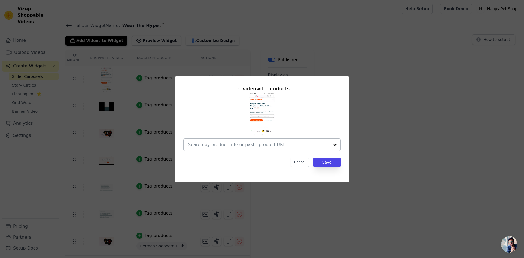
click at [249, 145] on input "text" at bounding box center [258, 144] width 141 height 7
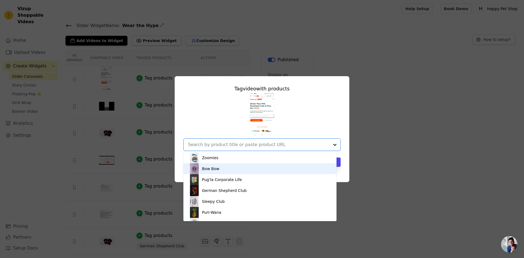
click at [221, 168] on div "Bow Bow" at bounding box center [260, 168] width 142 height 11
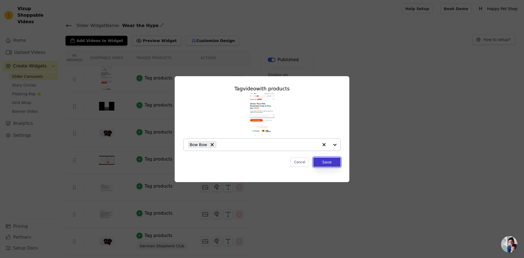
click at [326, 162] on button "Save" at bounding box center [326, 161] width 27 height 9
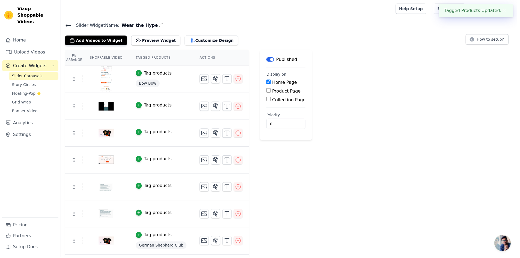
click at [153, 103] on div "Tag products" at bounding box center [159, 105] width 28 height 7
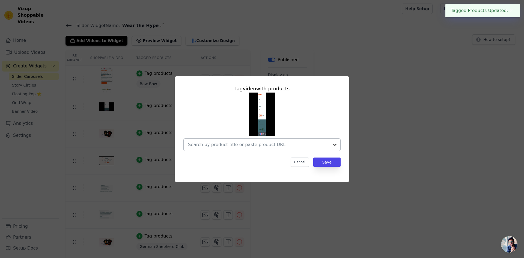
click at [302, 150] on div at bounding box center [258, 145] width 141 height 12
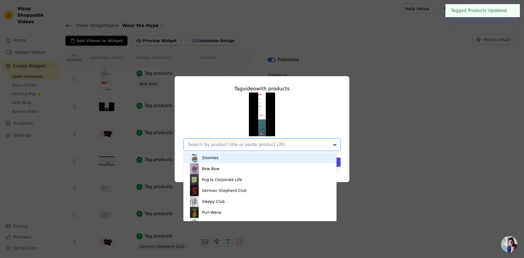
click at [287, 146] on input "text" at bounding box center [258, 144] width 141 height 7
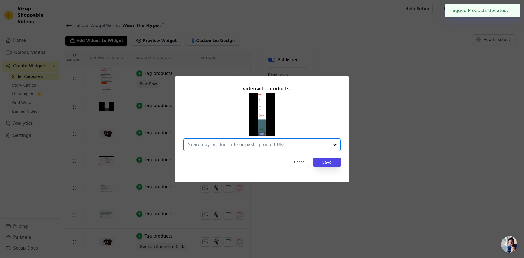
click at [216, 143] on input "text" at bounding box center [258, 144] width 141 height 7
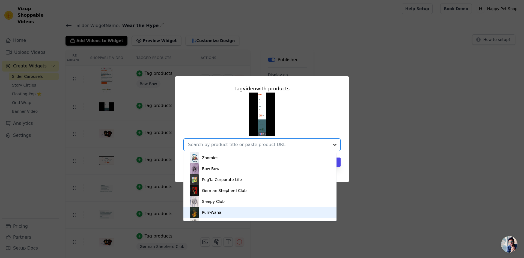
drag, startPoint x: 215, startPoint y: 181, endPoint x: 218, endPoint y: 212, distance: 31.5
click at [219, 211] on div "Zoomies Bow Bow Pug'la Corporate Life German Shepherd Club Sleepy Club Purr-Wan…" at bounding box center [259, 186] width 153 height 69
click at [217, 213] on div "Purr-Wana" at bounding box center [211, 212] width 19 height 5
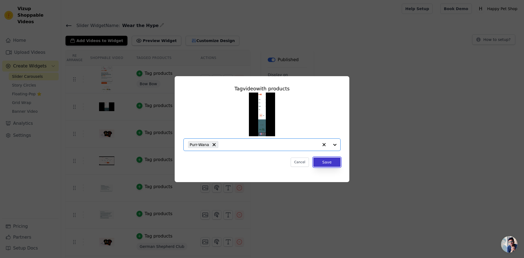
click at [330, 163] on button "Save" at bounding box center [326, 161] width 27 height 9
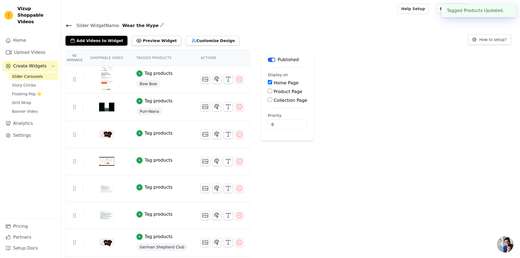
click at [152, 134] on div "Tag products" at bounding box center [159, 133] width 28 height 7
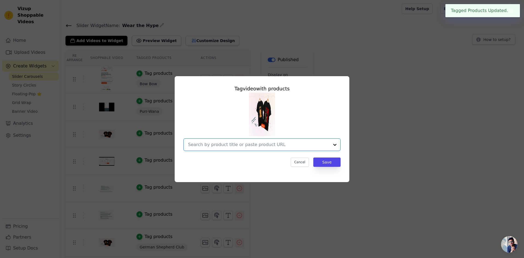
click at [265, 143] on input "text" at bounding box center [258, 144] width 141 height 7
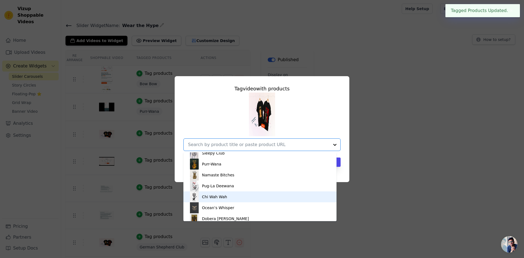
scroll to position [134, 0]
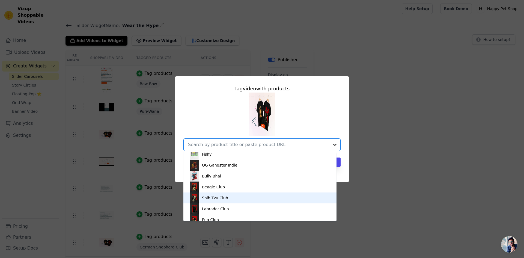
click at [209, 198] on div "Shih Tzu Club" at bounding box center [215, 197] width 26 height 5
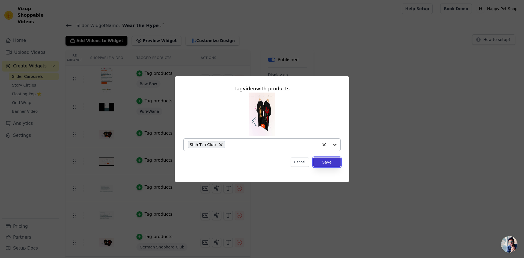
click at [332, 159] on button "Save" at bounding box center [326, 161] width 27 height 9
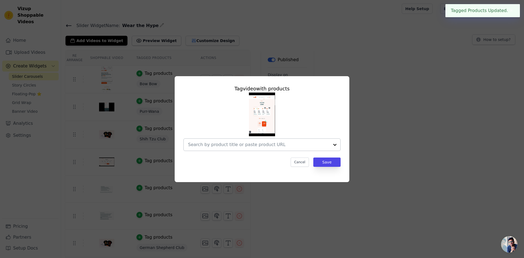
click at [279, 146] on input "text" at bounding box center [258, 144] width 141 height 7
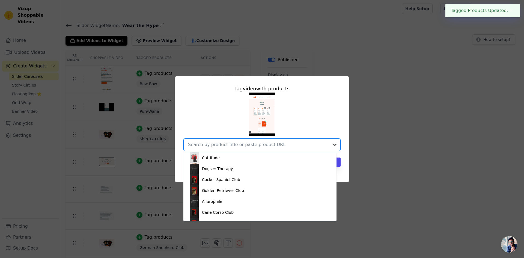
scroll to position [226, 0]
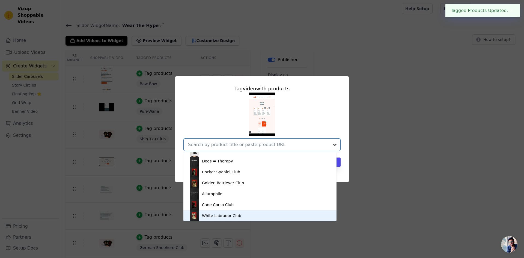
click at [218, 214] on div "White Labrador Club" at bounding box center [221, 215] width 39 height 5
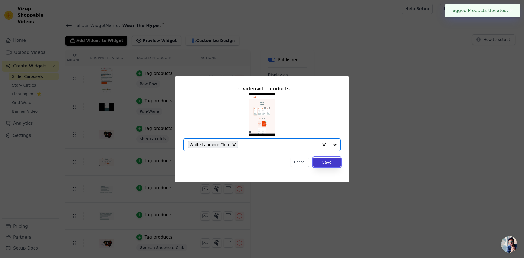
click at [328, 163] on button "Save" at bounding box center [326, 161] width 27 height 9
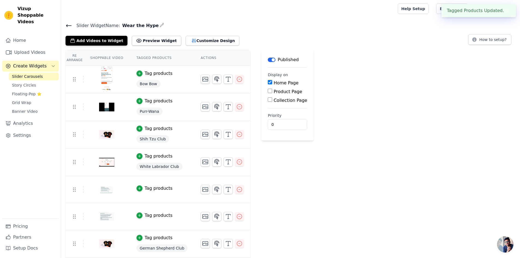
click at [151, 190] on div "Tag products" at bounding box center [159, 188] width 28 height 7
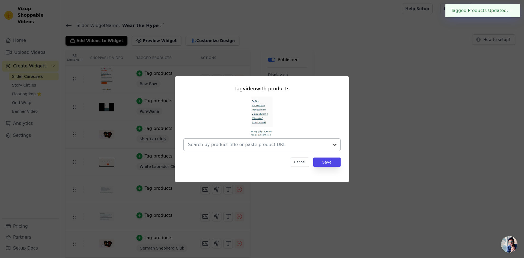
click at [261, 144] on input "text" at bounding box center [258, 144] width 141 height 7
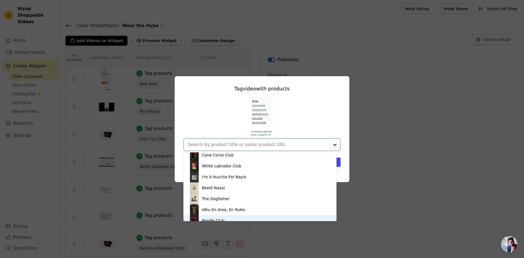
scroll to position [293, 0]
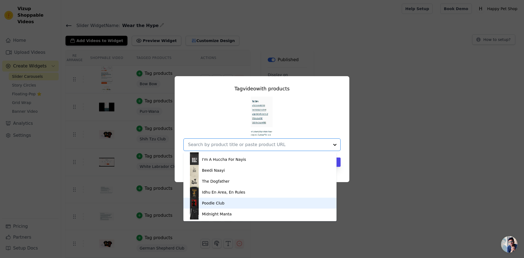
click at [218, 204] on div "Poodle Club" at bounding box center [213, 202] width 22 height 5
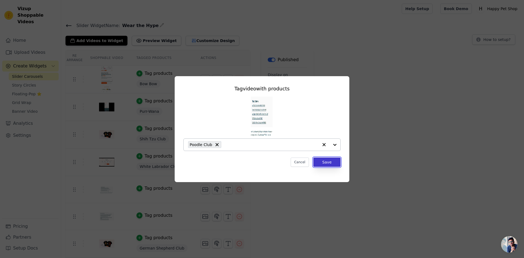
click at [322, 162] on button "Save" at bounding box center [326, 161] width 27 height 9
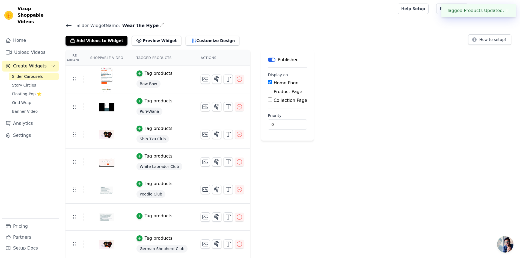
click at [149, 220] on td "Tag products" at bounding box center [162, 217] width 64 height 27
click at [145, 216] on div "Tag products" at bounding box center [159, 216] width 28 height 7
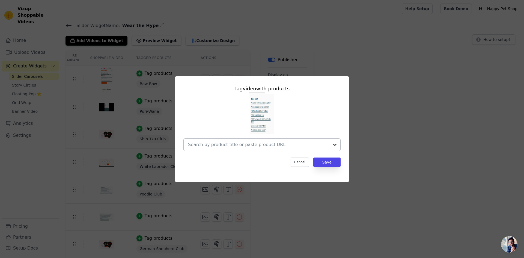
click at [292, 144] on input "text" at bounding box center [258, 144] width 141 height 7
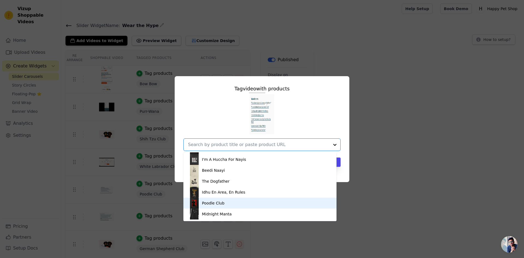
click at [212, 207] on div "Poodle Club" at bounding box center [260, 203] width 142 height 11
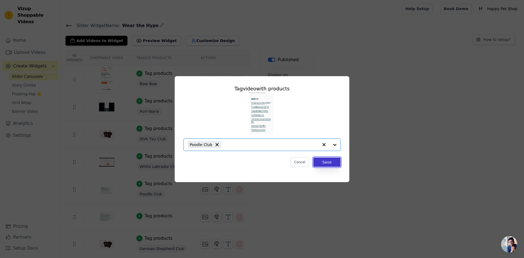
click at [329, 161] on button "Save" at bounding box center [326, 161] width 27 height 9
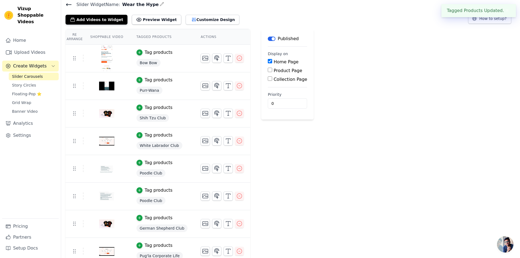
scroll to position [0, 0]
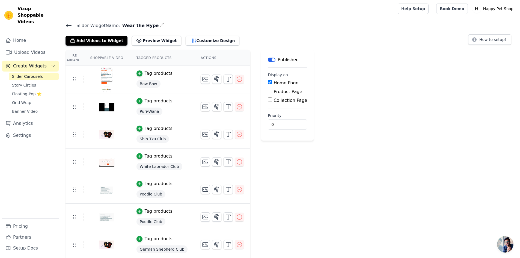
click at [67, 25] on icon at bounding box center [68, 26] width 5 height 2
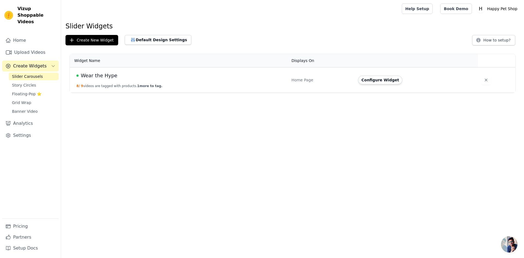
click at [332, 86] on td "Home Page" at bounding box center [321, 79] width 67 height 25
click at [362, 79] on button "Configure Widget" at bounding box center [380, 80] width 44 height 9
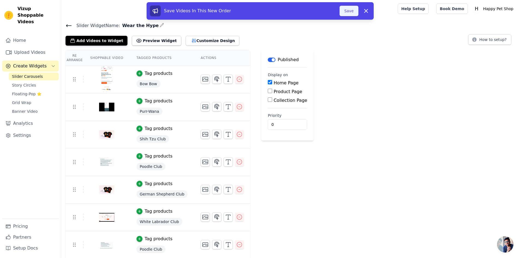
click at [354, 10] on button "Save" at bounding box center [348, 11] width 19 height 10
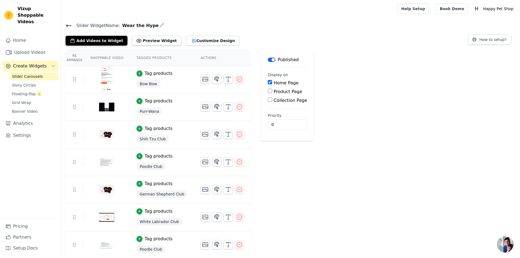
click at [120, 25] on span "Wear the Hype" at bounding box center [139, 25] width 39 height 7
drag, startPoint x: 119, startPoint y: 25, endPoint x: 145, endPoint y: 27, distance: 25.7
click at [145, 27] on span "Wear the Hype" at bounding box center [139, 25] width 39 height 7
copy span "Wear the Hype"
click at [201, 12] on div at bounding box center [227, 8] width 325 height 17
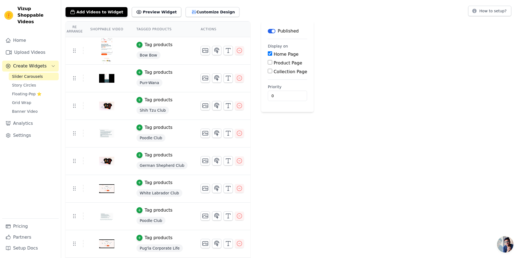
scroll to position [55, 0]
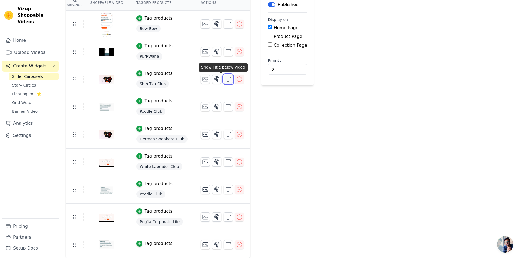
click at [225, 80] on icon "button" at bounding box center [228, 79] width 7 height 7
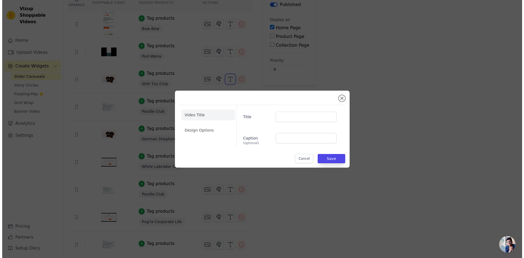
scroll to position [0, 0]
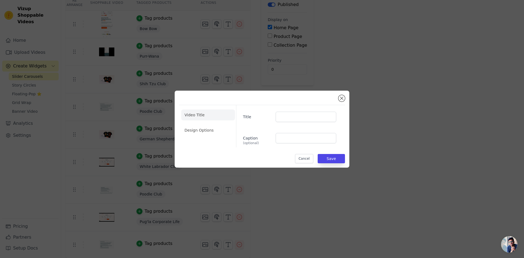
click at [218, 80] on div "Video Title Design Options Title Caption (optional) Cancel Save" at bounding box center [262, 129] width 524 height 258
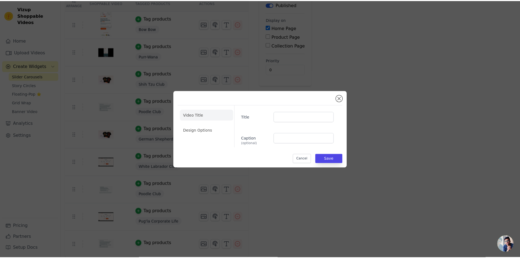
scroll to position [55, 0]
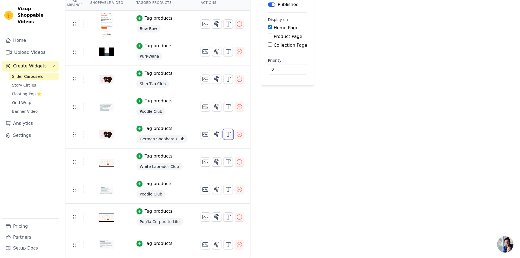
click at [225, 131] on icon "button" at bounding box center [228, 134] width 7 height 7
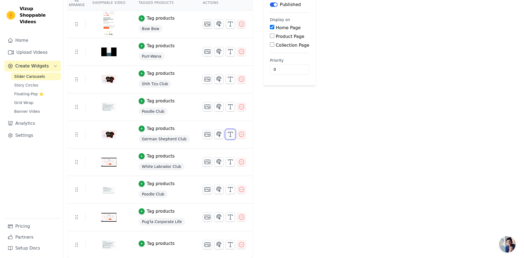
scroll to position [0, 0]
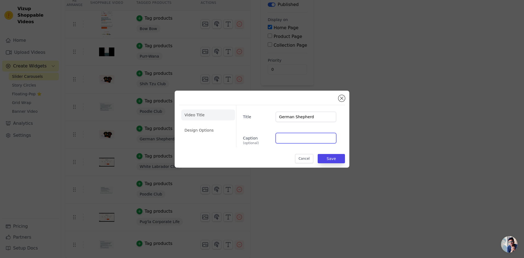
click at [305, 139] on input "Caption (optional)" at bounding box center [306, 138] width 61 height 10
paste input "Oversize T-shirts"
type input "Oversize T-shirts"
click at [337, 157] on button "Save" at bounding box center [331, 158] width 27 height 9
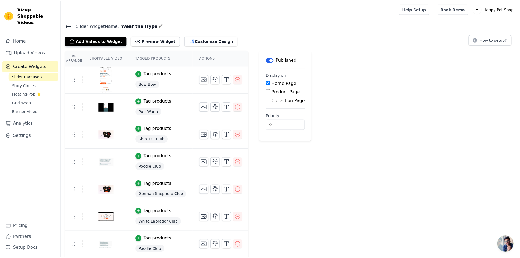
scroll to position [55, 0]
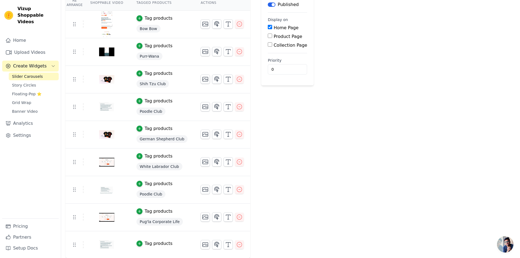
click at [145, 128] on div "Tag products" at bounding box center [159, 128] width 28 height 7
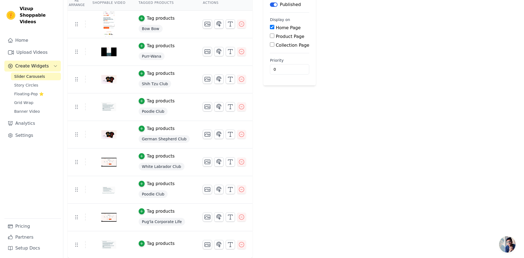
scroll to position [0, 0]
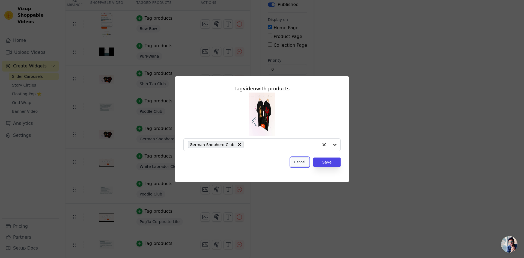
click at [303, 163] on button "Cancel" at bounding box center [300, 161] width 18 height 9
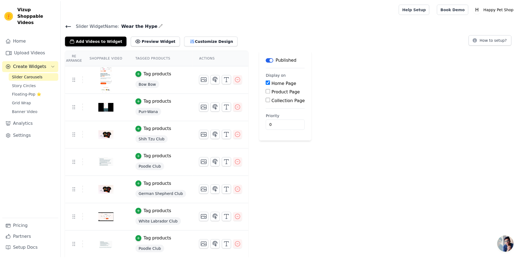
scroll to position [55, 0]
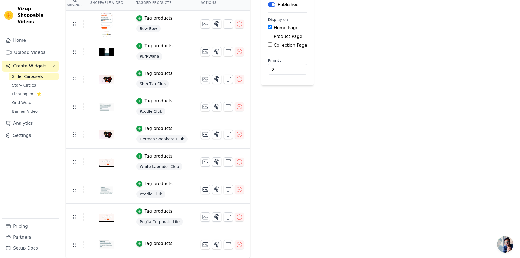
click at [150, 129] on div "Tag products" at bounding box center [159, 128] width 28 height 7
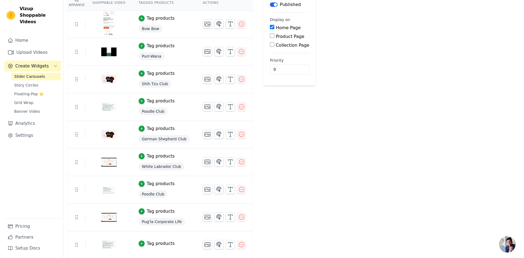
scroll to position [0, 0]
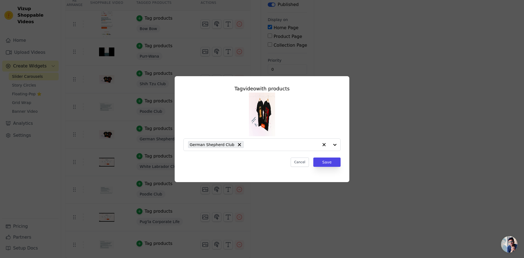
click at [291, 205] on div "Tag video with products German Shepherd Club Cancel Save" at bounding box center [262, 129] width 524 height 258
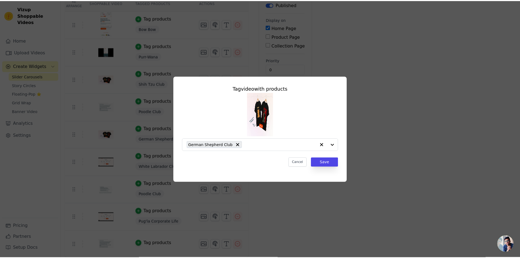
scroll to position [55, 0]
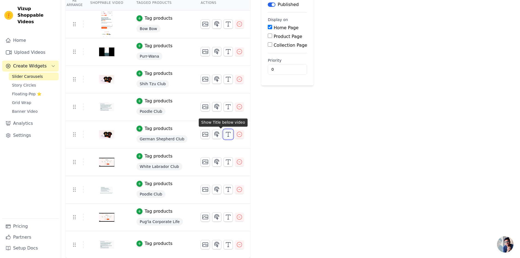
click at [225, 136] on icon "button" at bounding box center [228, 134] width 7 height 7
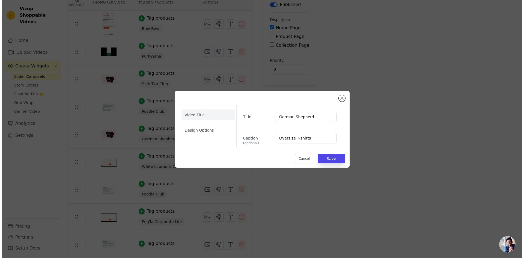
scroll to position [0, 0]
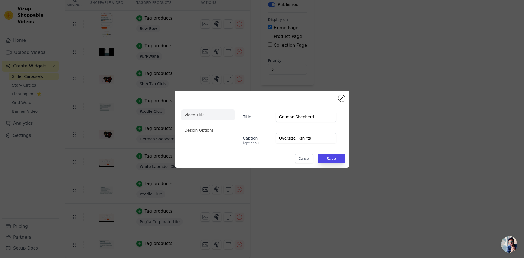
click at [248, 187] on div "Video Title Design Options Title German Shepherd Caption (optional) Oversize T-…" at bounding box center [262, 129] width 524 height 258
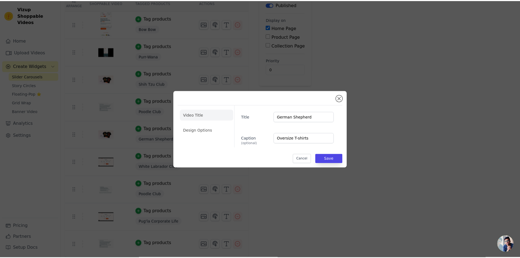
scroll to position [55, 0]
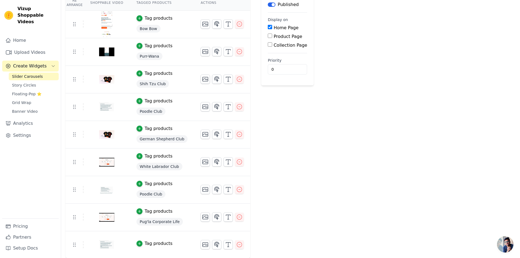
click at [151, 130] on div "Tag products" at bounding box center [159, 128] width 28 height 7
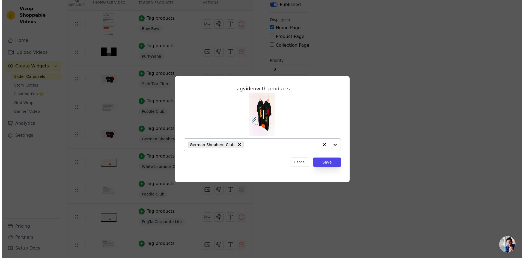
scroll to position [0, 0]
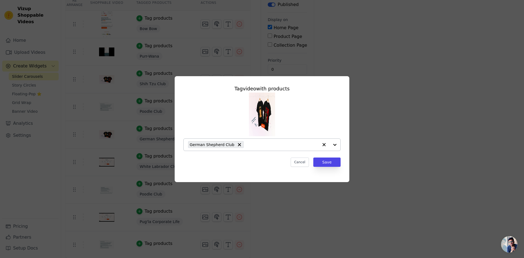
click at [258, 148] on input "text" at bounding box center [282, 144] width 72 height 7
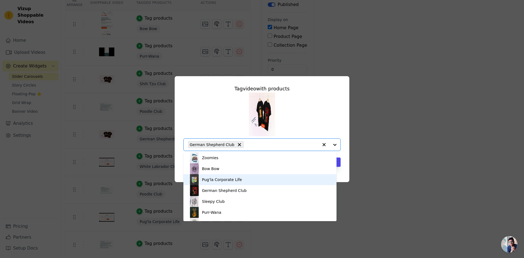
click at [246, 184] on div "Pug'la Corporate Life" at bounding box center [260, 179] width 142 height 11
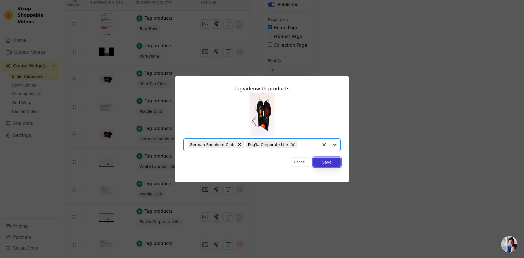
click at [324, 163] on button "Save" at bounding box center [326, 161] width 27 height 9
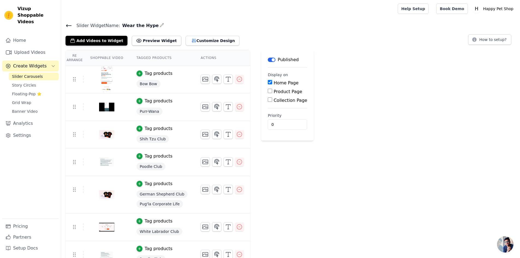
click at [156, 184] on div "Tag products" at bounding box center [159, 183] width 28 height 7
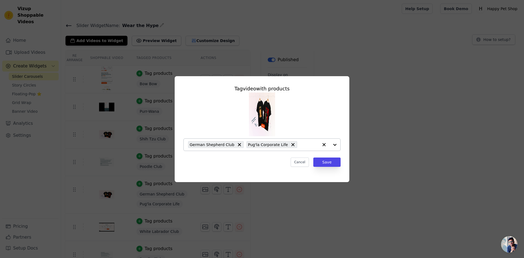
click at [237, 145] on icon at bounding box center [239, 144] width 5 height 5
click at [332, 162] on button "Save" at bounding box center [326, 161] width 27 height 9
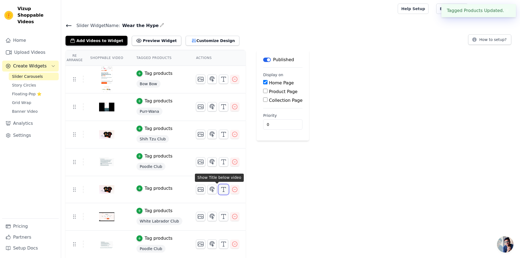
click at [220, 190] on icon "button" at bounding box center [223, 189] width 7 height 7
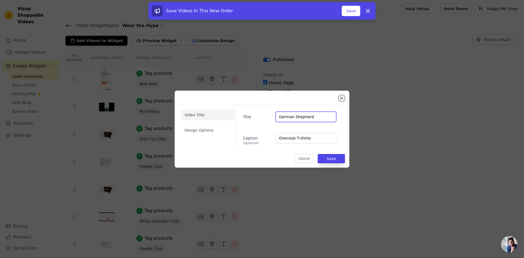
click at [295, 121] on input "German Shepherd" at bounding box center [306, 117] width 61 height 10
click at [305, 138] on input "Oversize T-shirts" at bounding box center [306, 138] width 61 height 10
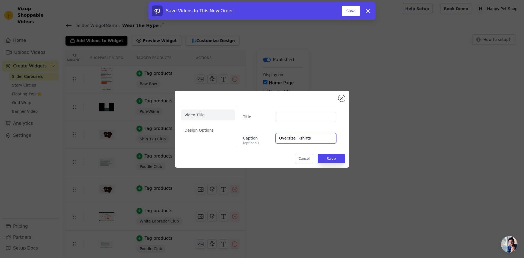
click at [305, 138] on input "Oversize T-shirts" at bounding box center [306, 138] width 61 height 10
click at [321, 157] on button "Save" at bounding box center [331, 158] width 27 height 9
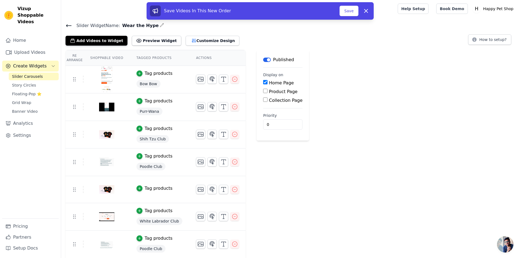
click at [149, 188] on div "Tag products" at bounding box center [159, 188] width 28 height 7
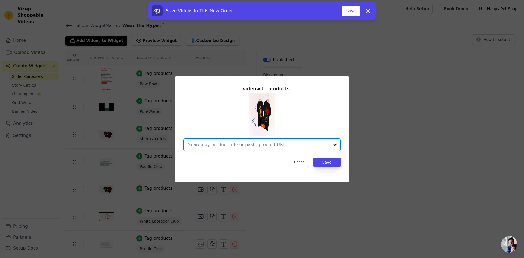
click at [253, 146] on input "text" at bounding box center [258, 144] width 141 height 7
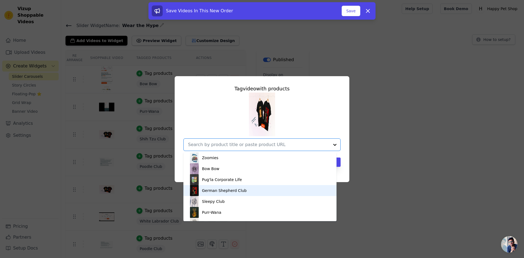
click at [221, 195] on div "German Shepherd Club" at bounding box center [260, 190] width 142 height 11
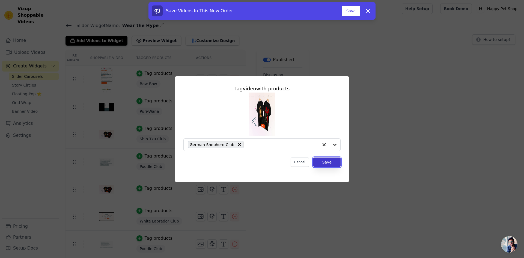
click at [328, 162] on button "Save" at bounding box center [326, 161] width 27 height 9
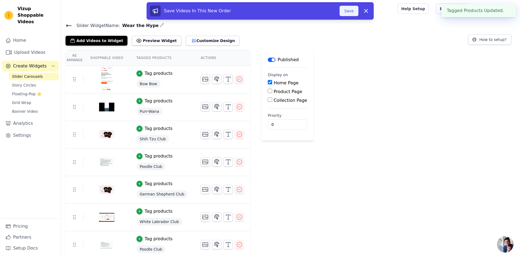
click at [358, 10] on button "Save" at bounding box center [348, 11] width 19 height 10
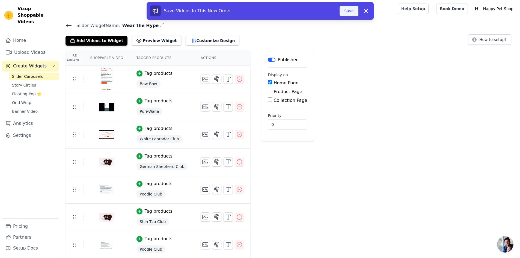
click at [343, 12] on button "Save" at bounding box center [348, 11] width 19 height 10
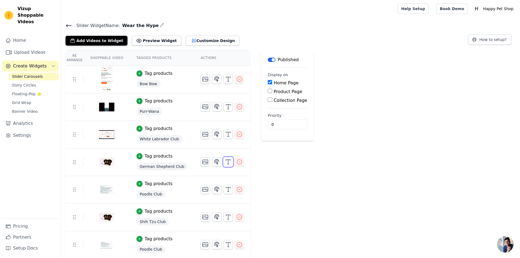
click at [225, 162] on icon "button" at bounding box center [228, 162] width 7 height 7
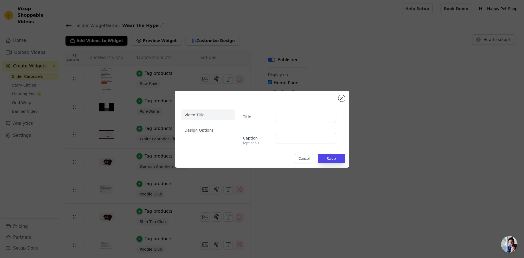
click at [287, 122] on div "Title Caption (optional)" at bounding box center [288, 126] width 104 height 42
click at [288, 115] on input "Title" at bounding box center [306, 117] width 61 height 10
paste input "Oversize T-shirts"
type input "Oversize T-shirts"
click at [286, 115] on input "Title" at bounding box center [306, 117] width 61 height 10
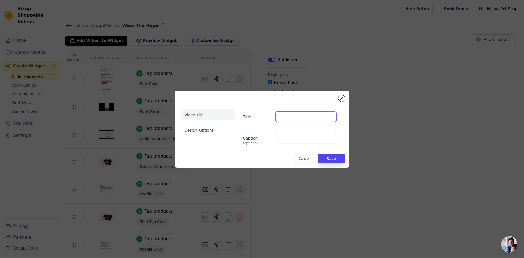
type input "German Shepherd"
click at [298, 135] on input "Caption (optional)" at bounding box center [306, 138] width 61 height 10
paste input "Oversize T-shirts"
type input "Oversize T-shirts"
click at [334, 156] on button "Save" at bounding box center [331, 158] width 27 height 9
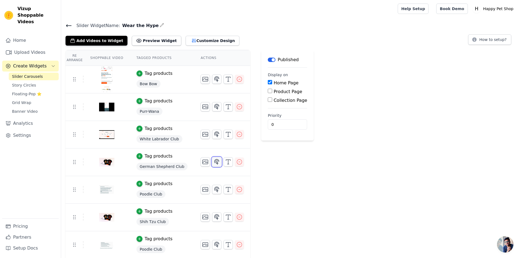
click at [214, 163] on icon "button" at bounding box center [216, 161] width 5 height 5
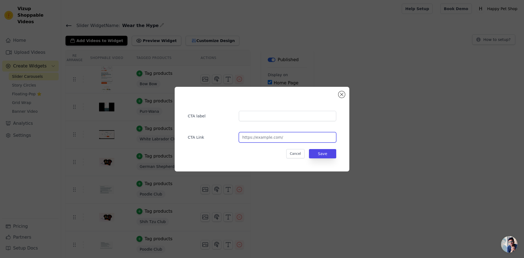
click at [261, 142] on input "url" at bounding box center [287, 137] width 97 height 10
click at [252, 181] on div "CTA label CTA Link Cancel Save" at bounding box center [262, 129] width 524 height 258
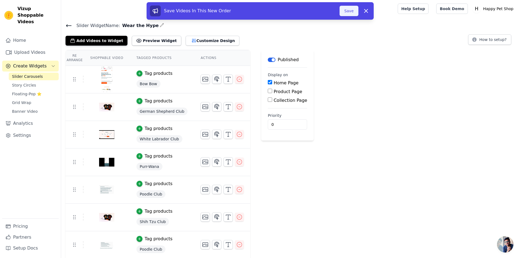
click at [347, 10] on button "Save" at bounding box center [348, 11] width 19 height 10
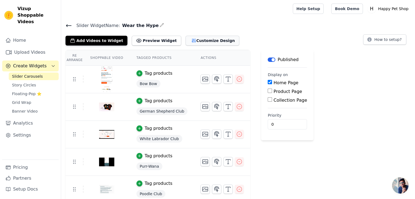
click at [186, 41] on button "Customize Design" at bounding box center [213, 41] width 54 height 10
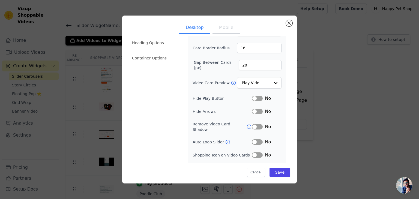
scroll to position [43, 0]
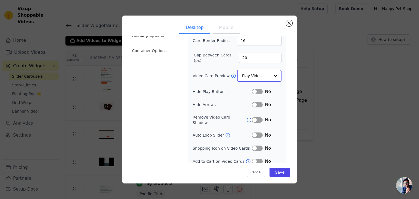
click at [245, 76] on input "Video Card Preview" at bounding box center [256, 75] width 28 height 11
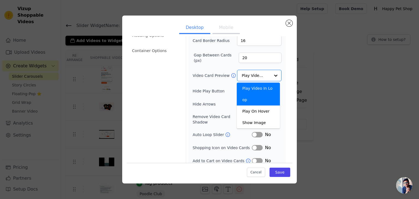
click at [184, 74] on div "Video Card Options Tagged Product Options Heading Options Container Options Wid…" at bounding box center [210, 82] width 166 height 174
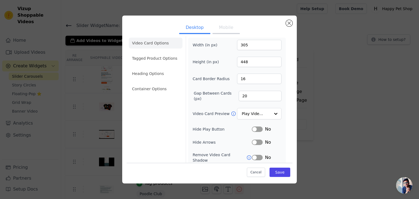
scroll to position [0, 0]
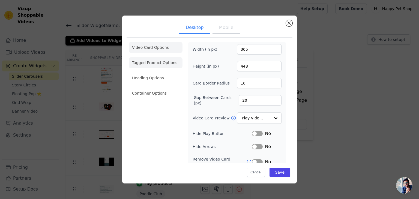
click at [164, 64] on li "Tagged Product Options" at bounding box center [156, 62] width 54 height 11
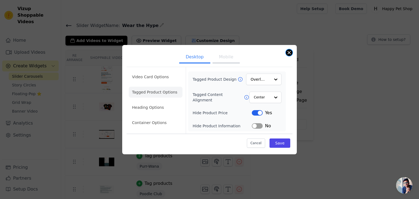
click at [289, 52] on button "Close modal" at bounding box center [289, 52] width 7 height 7
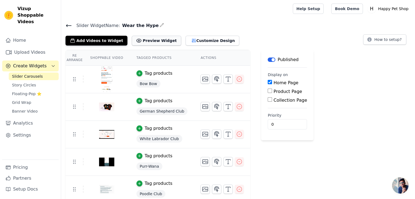
click at [144, 39] on button "Preview Widget" at bounding box center [156, 41] width 49 height 10
click at [189, 44] on button "Customize Design" at bounding box center [213, 41] width 54 height 10
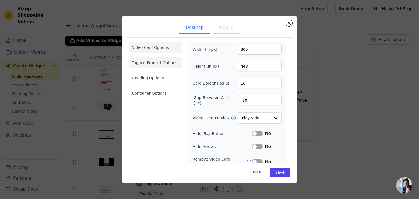
click at [150, 66] on li "Tagged Product Options" at bounding box center [156, 62] width 54 height 11
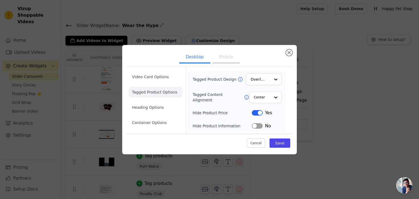
click at [256, 112] on button "Label" at bounding box center [257, 112] width 11 height 5
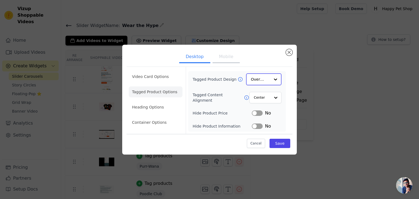
click at [260, 77] on input "Tagged Product Design" at bounding box center [260, 79] width 19 height 11
click at [256, 89] on div "Card" at bounding box center [263, 91] width 35 height 11
click at [259, 77] on input "Tagged Product Design" at bounding box center [260, 79] width 19 height 11
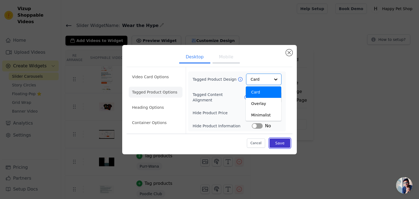
click at [282, 142] on button "Save" at bounding box center [280, 143] width 21 height 9
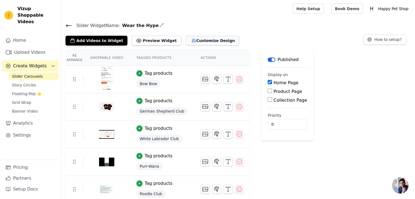
click at [186, 36] on button "Customize Design" at bounding box center [213, 41] width 54 height 10
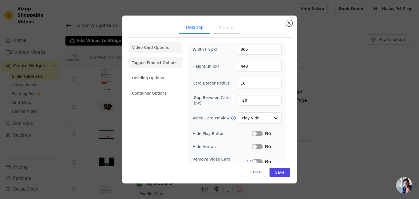
click at [145, 62] on li "Tagged Product Options" at bounding box center [156, 62] width 54 height 11
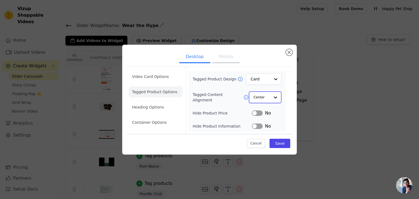
click at [270, 98] on input "Tagged Content Alignment" at bounding box center [262, 97] width 16 height 11
click at [259, 121] on div "Left" at bounding box center [264, 121] width 31 height 11
click at [258, 80] on input "Tagged Product Design" at bounding box center [260, 79] width 19 height 11
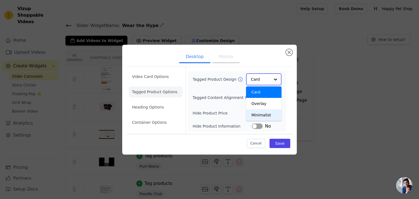
click at [257, 116] on div "Minimalist" at bounding box center [263, 114] width 35 height 11
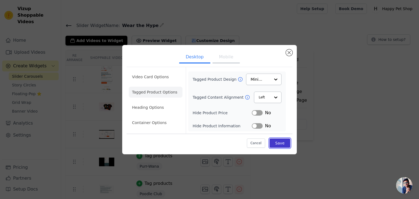
click at [278, 140] on button "Save" at bounding box center [280, 143] width 21 height 9
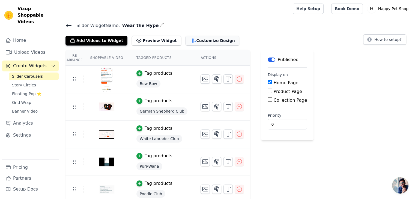
click at [186, 41] on button "Customize Design" at bounding box center [213, 41] width 54 height 10
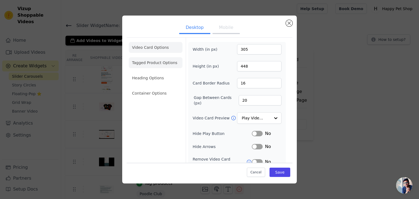
click at [158, 66] on li "Tagged Product Options" at bounding box center [156, 62] width 54 height 11
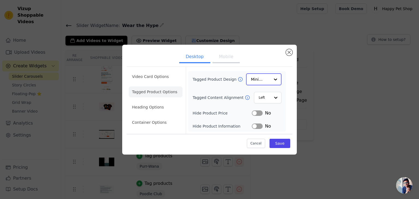
click at [262, 81] on input "Tagged Product Design" at bounding box center [260, 79] width 19 height 11
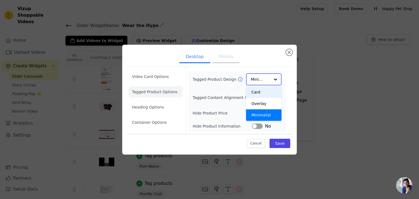
click at [260, 94] on div "Card" at bounding box center [263, 91] width 35 height 11
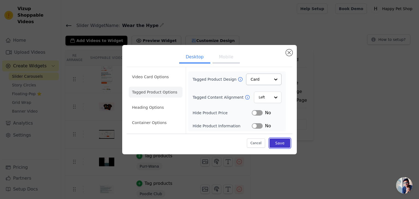
click at [277, 145] on button "Save" at bounding box center [280, 143] width 21 height 9
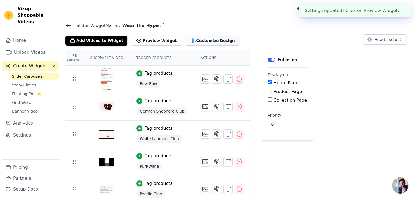
click at [195, 36] on button "Customize Design" at bounding box center [213, 41] width 54 height 10
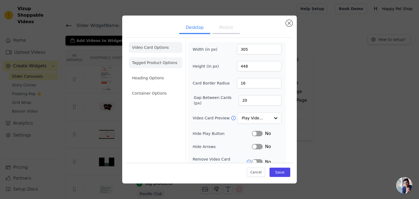
click at [146, 58] on li "Tagged Product Options" at bounding box center [156, 62] width 54 height 11
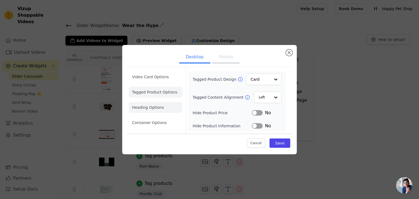
click at [167, 107] on li "Heading Options" at bounding box center [156, 107] width 54 height 11
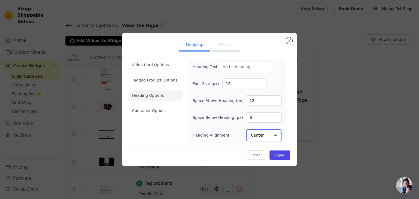
click at [273, 136] on div at bounding box center [275, 135] width 11 height 11
click at [256, 112] on div "Left" at bounding box center [263, 110] width 34 height 11
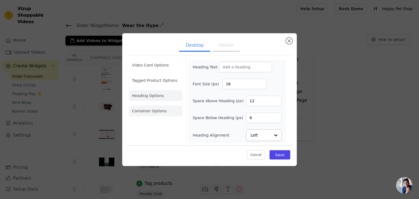
click at [162, 114] on li "Container Options" at bounding box center [156, 111] width 54 height 11
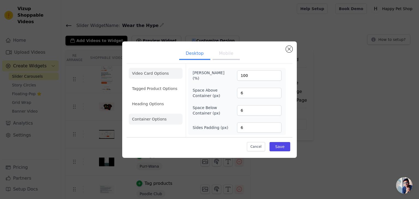
click at [161, 70] on li "Video Card Options" at bounding box center [156, 73] width 54 height 11
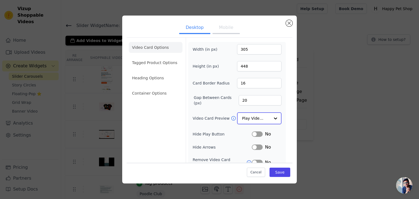
click at [263, 112] on div "Play Video In Loop" at bounding box center [259, 118] width 44 height 12
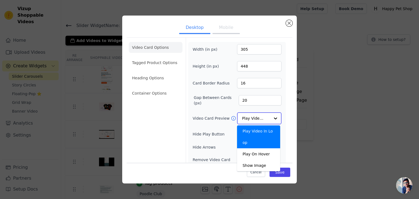
click at [252, 117] on input "Video Card Preview" at bounding box center [256, 118] width 28 height 11
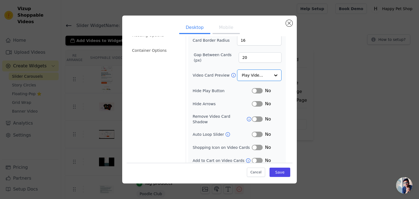
scroll to position [43, 0]
click at [254, 117] on button "Label" at bounding box center [257, 119] width 11 height 5
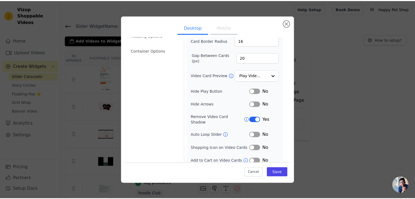
scroll to position [0, 0]
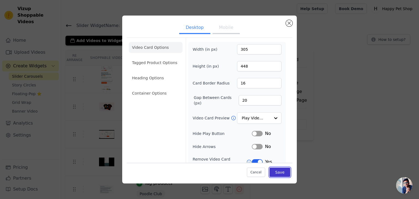
click at [275, 175] on button "Save" at bounding box center [280, 172] width 21 height 9
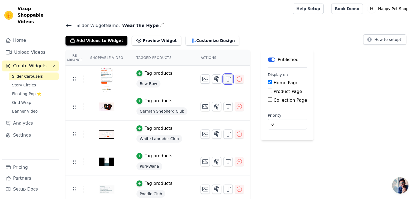
click at [225, 80] on icon "button" at bounding box center [228, 79] width 7 height 7
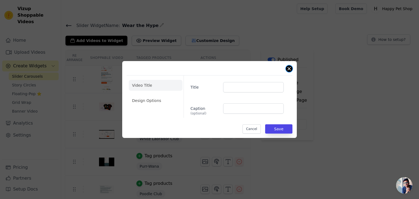
click at [292, 68] on button "Close modal" at bounding box center [289, 68] width 7 height 7
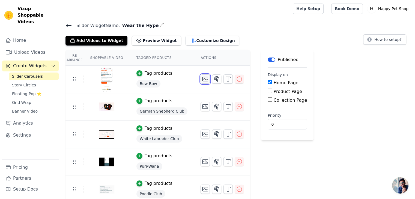
click at [201, 83] on button "button" at bounding box center [205, 78] width 9 height 9
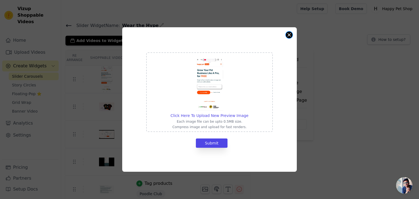
click at [290, 32] on div "Click Here To Upload New Preview Image Each image file can be upto 0.5MB size. …" at bounding box center [209, 99] width 175 height 145
click at [290, 37] on button "Close modal" at bounding box center [289, 35] width 7 height 7
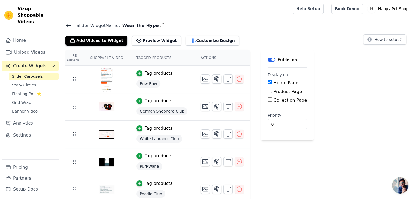
click at [325, 80] on div "Re Arrange Shoppable Video Tagged Products Actions Tag products Bow Bow Tag pro…" at bounding box center [238, 181] width 354 height 263
click at [355, 105] on div "Re Arrange Shoppable Video Tagged Products Actions Tag products Bow Bow Tag pro…" at bounding box center [238, 181] width 354 height 263
click at [264, 21] on main "Slider Widget Name: Wear the Hype Add Videos to Widget Preview Widget Customize…" at bounding box center [238, 165] width 354 height 296
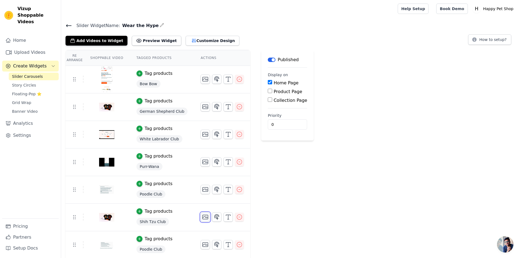
click at [202, 216] on icon "button" at bounding box center [205, 217] width 7 height 7
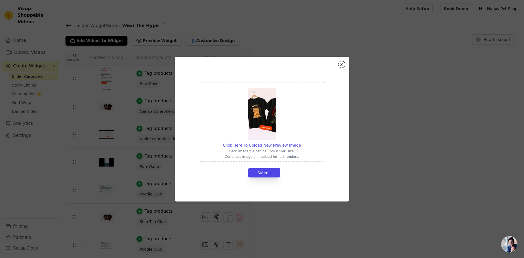
click at [268, 116] on img at bounding box center [261, 114] width 27 height 52
click at [301, 142] on input "Click Here To Upload New Preview Image Each image file can be upto 0.5MB size. …" at bounding box center [301, 142] width 0 height 0
click at [343, 63] on button "Close modal" at bounding box center [341, 64] width 7 height 7
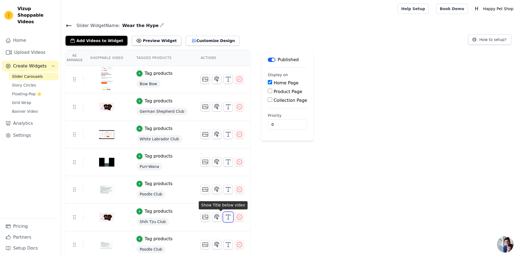
click at [225, 219] on icon "button" at bounding box center [228, 217] width 7 height 7
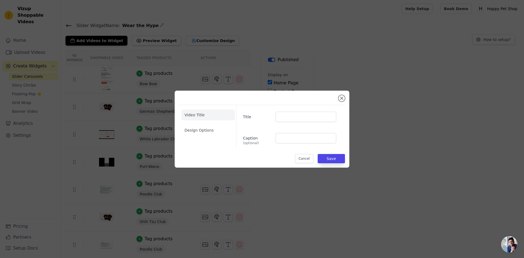
click at [175, 210] on div "Video Title Design Options Title Caption (optional) Cancel Save" at bounding box center [262, 129] width 524 height 258
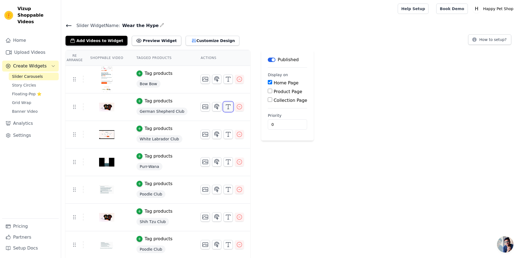
click at [225, 108] on icon "button" at bounding box center [228, 106] width 7 height 7
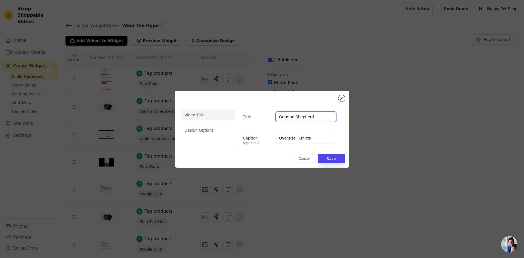
click at [303, 114] on input "German Shepherd" at bounding box center [306, 117] width 61 height 10
click at [298, 142] on input "Oversize T-shirts" at bounding box center [306, 138] width 61 height 10
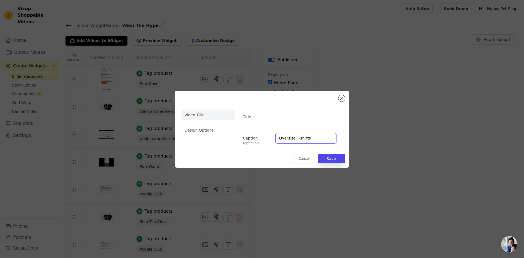
click at [298, 142] on input "Oversize T-shirts" at bounding box center [306, 138] width 61 height 10
click at [322, 156] on button "Save" at bounding box center [331, 158] width 27 height 9
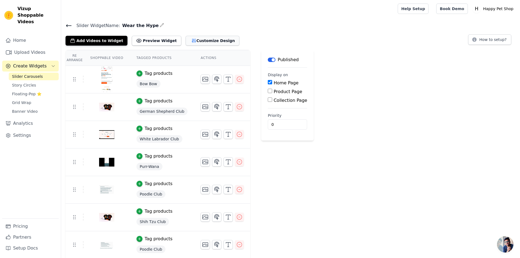
click at [200, 43] on button "Customize Design" at bounding box center [213, 41] width 54 height 10
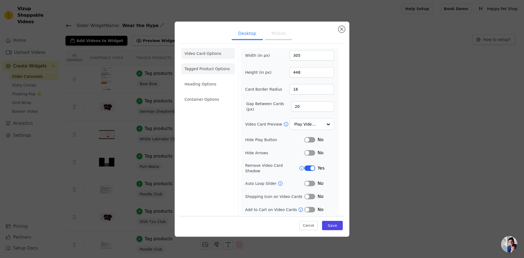
click at [201, 74] on li "Tagged Product Options" at bounding box center [208, 68] width 54 height 11
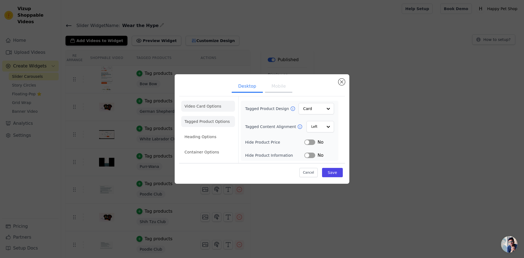
click at [210, 110] on li "Video Card Options" at bounding box center [208, 106] width 54 height 11
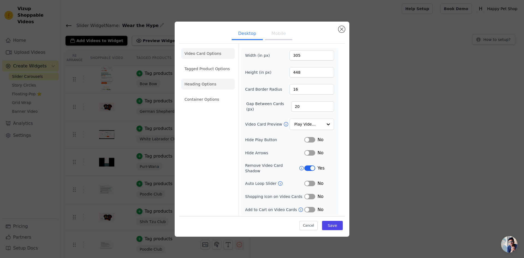
click at [201, 88] on li "Heading Options" at bounding box center [208, 84] width 54 height 11
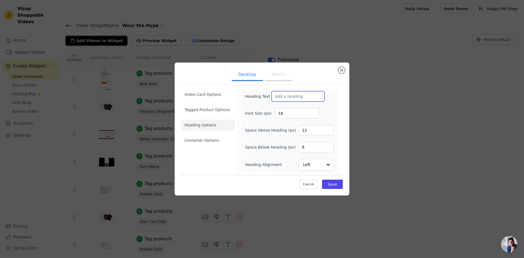
click at [291, 98] on input "Heading Text" at bounding box center [297, 96] width 53 height 10
type input "German"
click at [335, 185] on button "Save" at bounding box center [332, 184] width 21 height 9
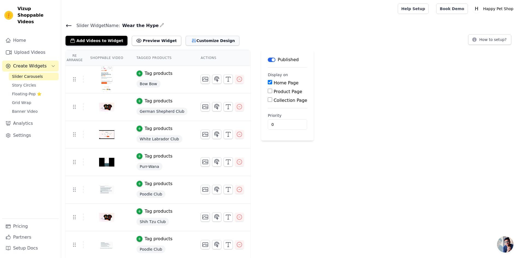
click at [187, 41] on button "Customize Design" at bounding box center [213, 41] width 54 height 10
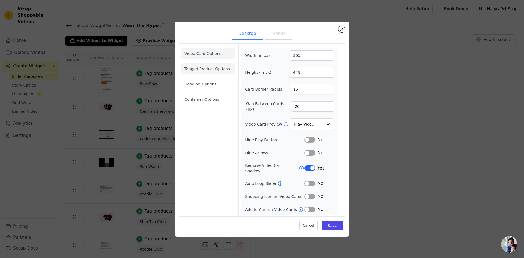
click at [202, 69] on li "Tagged Product Options" at bounding box center [208, 68] width 54 height 11
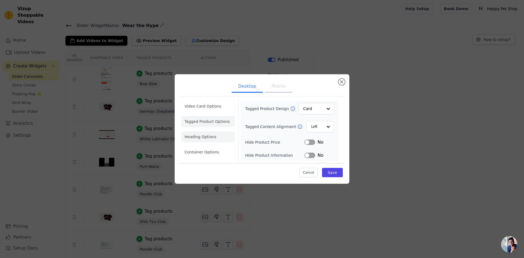
click at [209, 139] on li "Heading Options" at bounding box center [208, 136] width 54 height 11
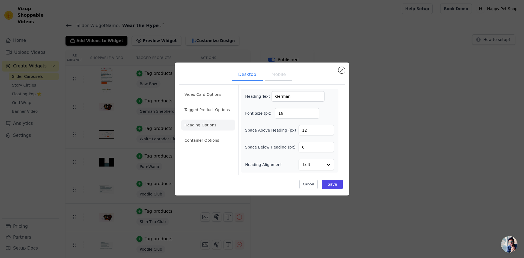
click at [282, 102] on div "Heading Text German Font Size (px) 16 Space Above Heading (px) 12 Space Below H…" at bounding box center [289, 130] width 89 height 79
click at [282, 101] on div "Heading Text German Font Size (px) 16 Space Above Heading (px) 12 Space Below H…" at bounding box center [289, 130] width 89 height 79
click at [280, 95] on input "German" at bounding box center [297, 96] width 53 height 10
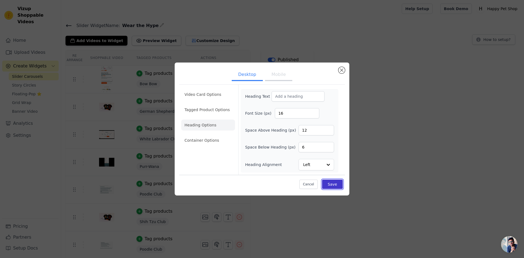
click at [336, 184] on button "Save" at bounding box center [332, 184] width 21 height 9
